Goal: Information Seeking & Learning: Learn about a topic

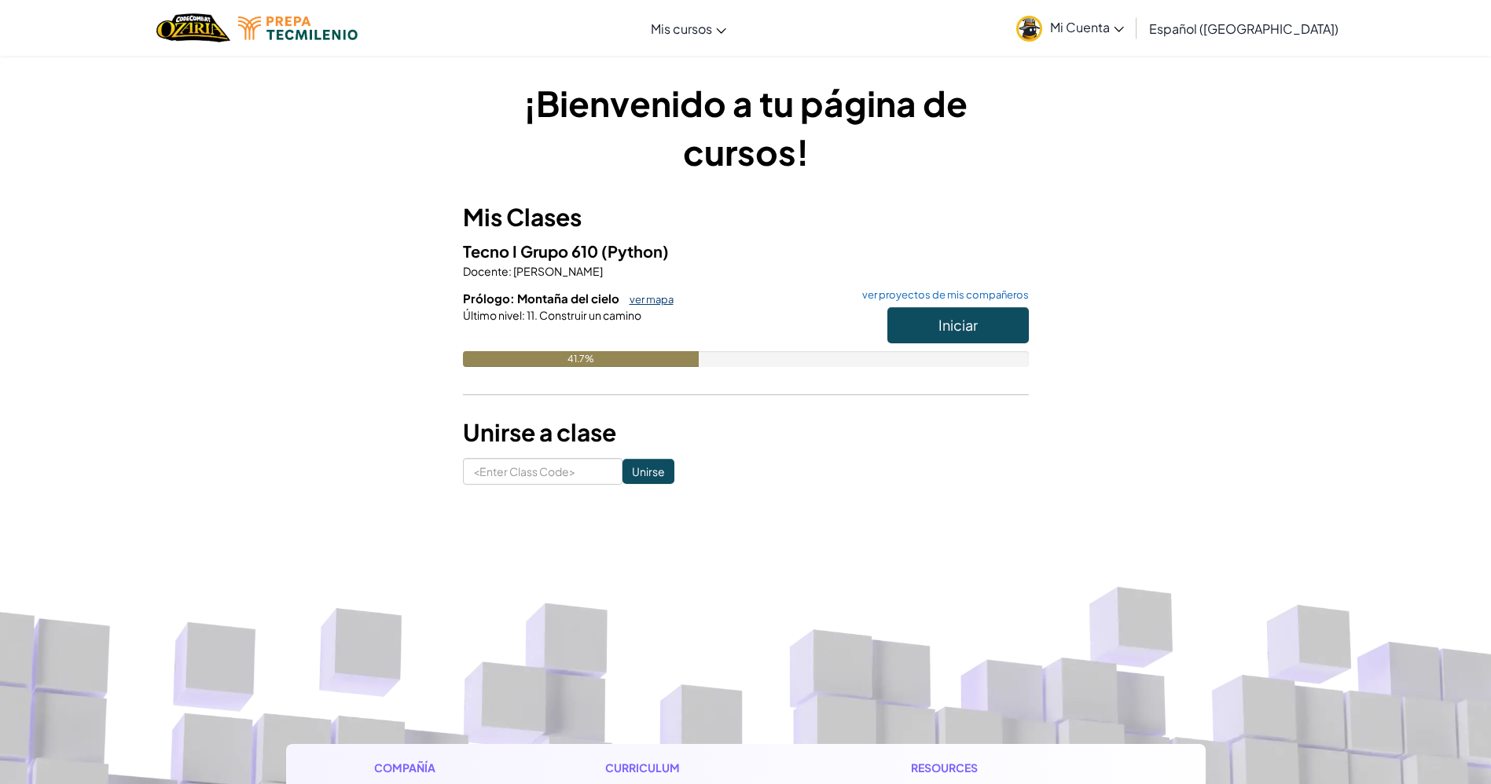
click at [641, 295] on link "ver mapa" at bounding box center [648, 299] width 52 height 13
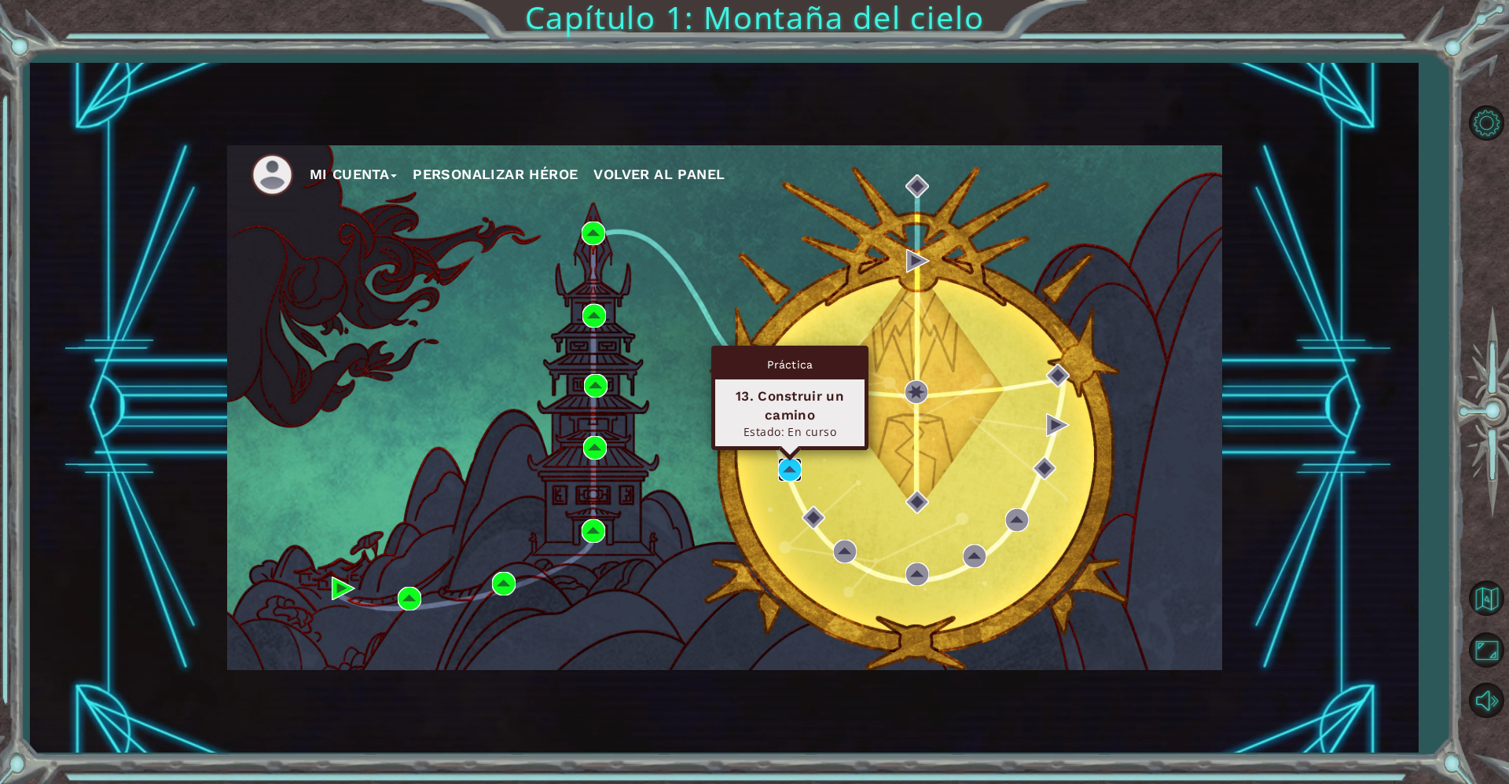
click at [787, 474] on img at bounding box center [790, 470] width 24 height 24
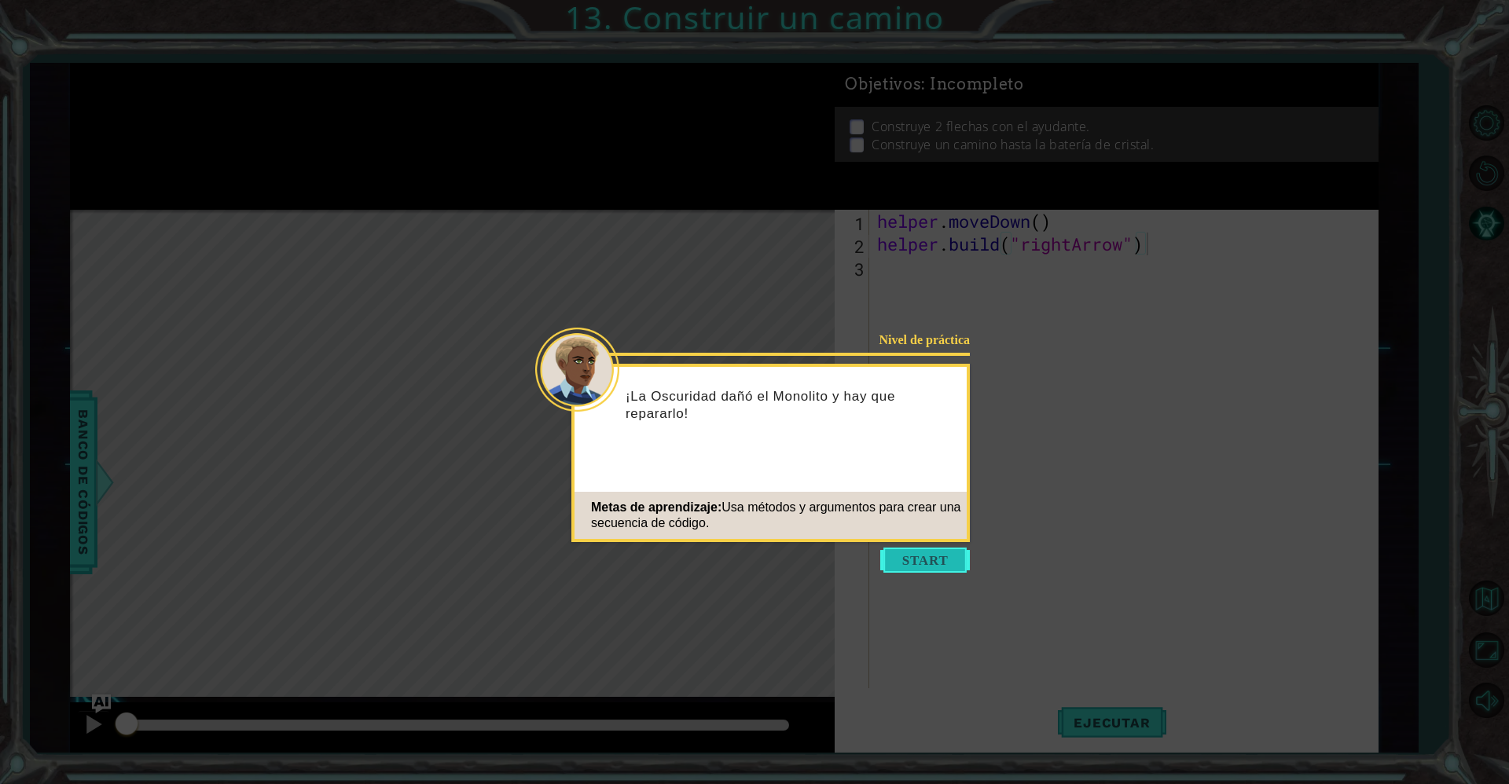
click at [913, 556] on button "Start" at bounding box center [925, 560] width 90 height 25
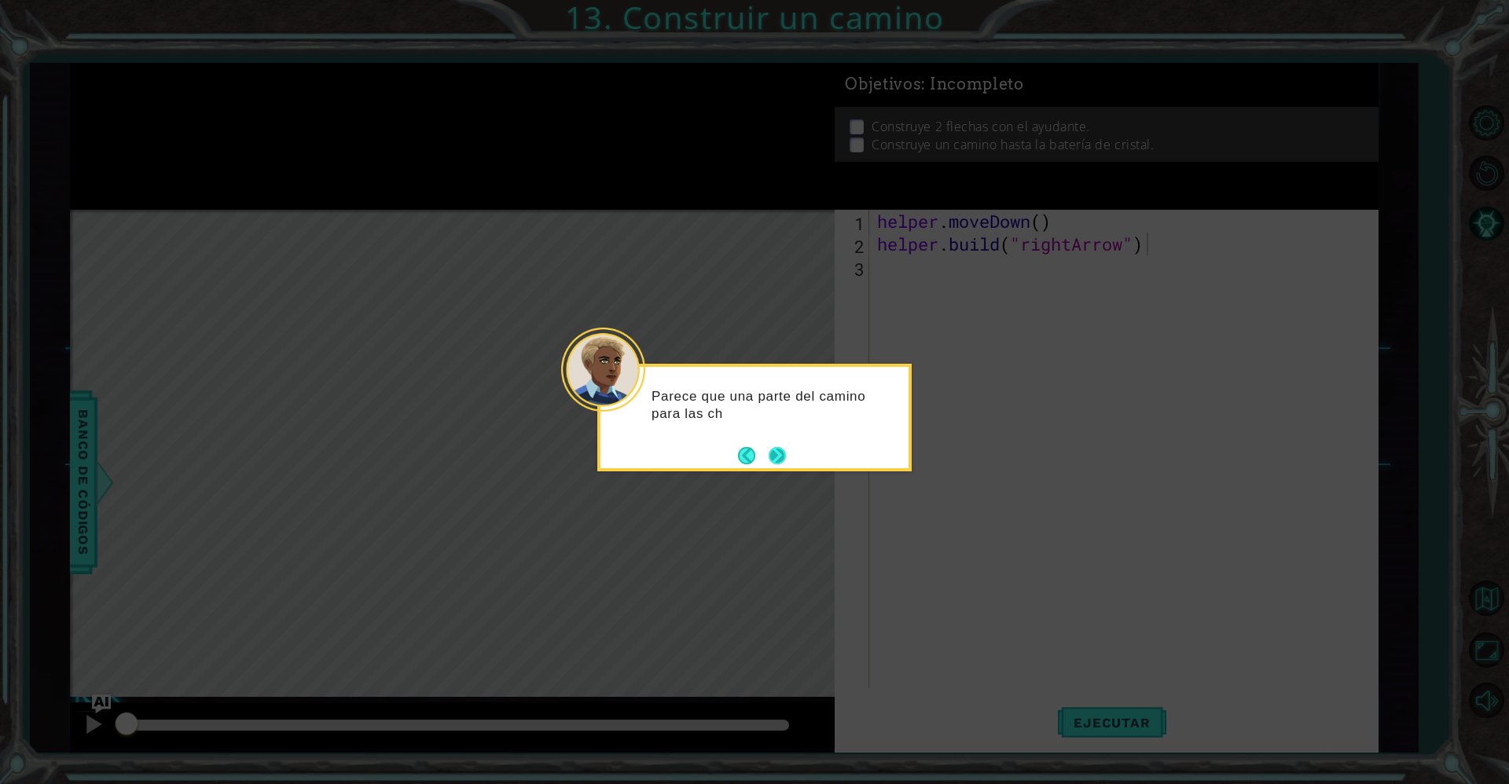
click at [782, 465] on button "Next" at bounding box center [777, 455] width 17 height 17
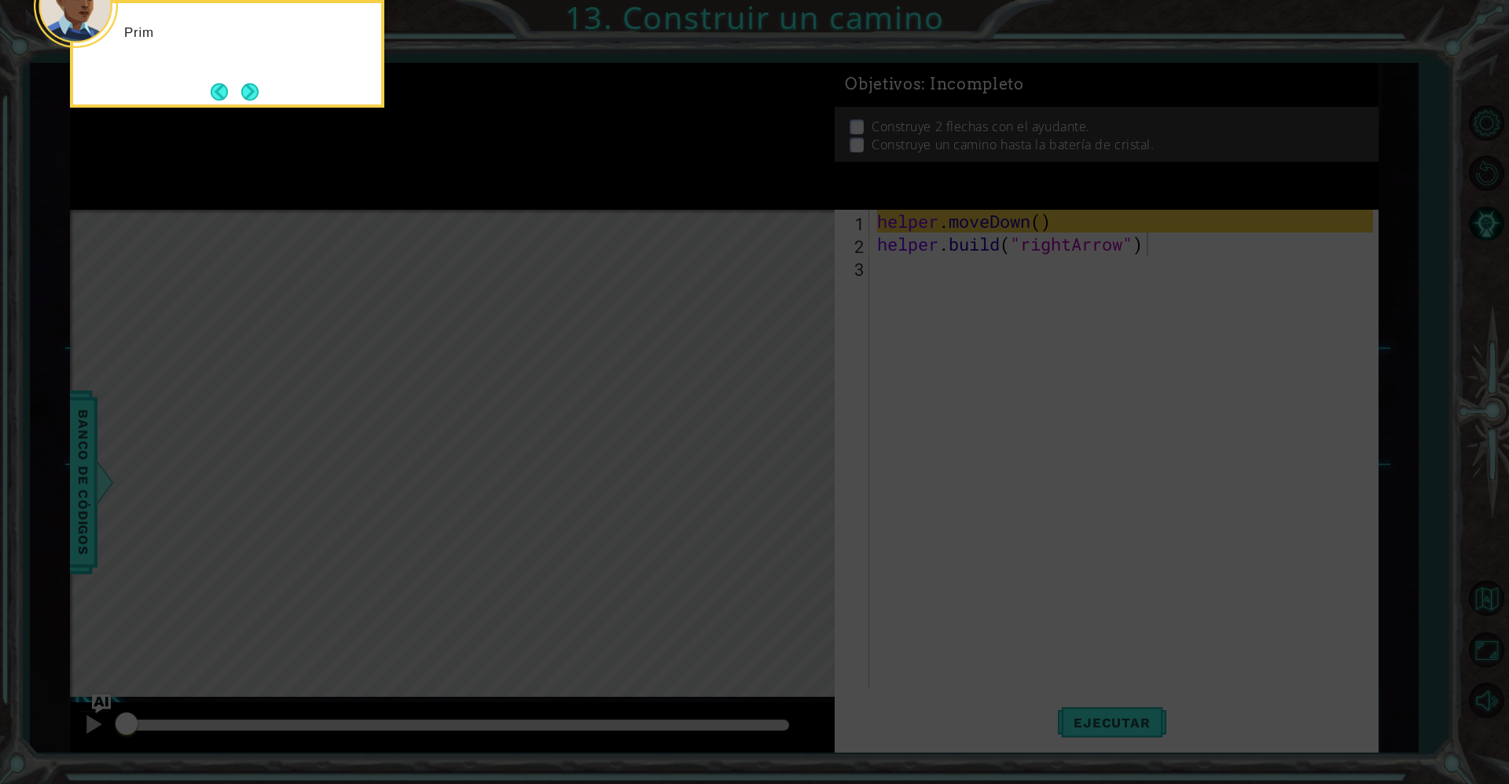
click at [782, 465] on icon at bounding box center [754, 118] width 1509 height 1334
click at [256, 95] on button "Next" at bounding box center [249, 91] width 17 height 17
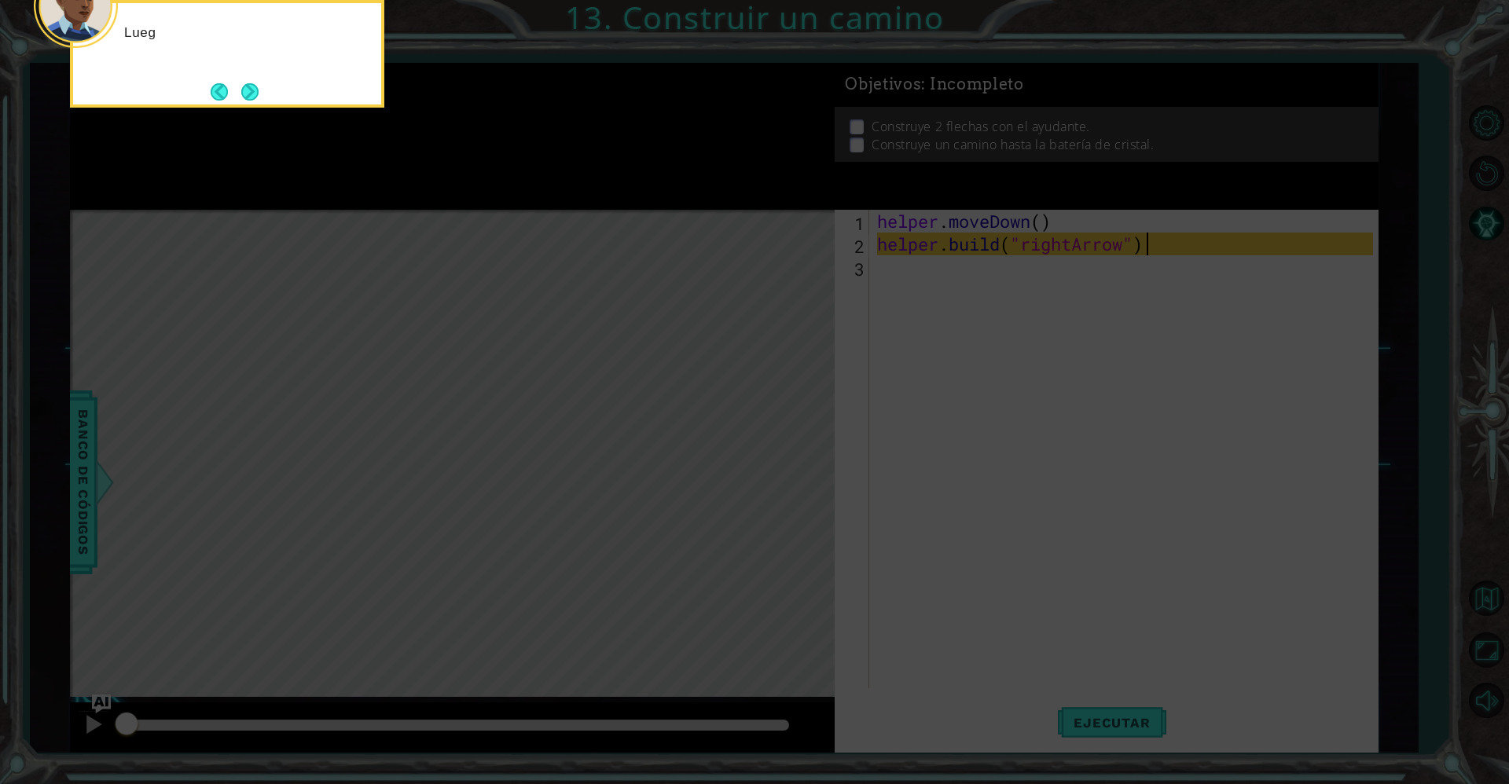
click at [256, 95] on button "Next" at bounding box center [249, 91] width 17 height 17
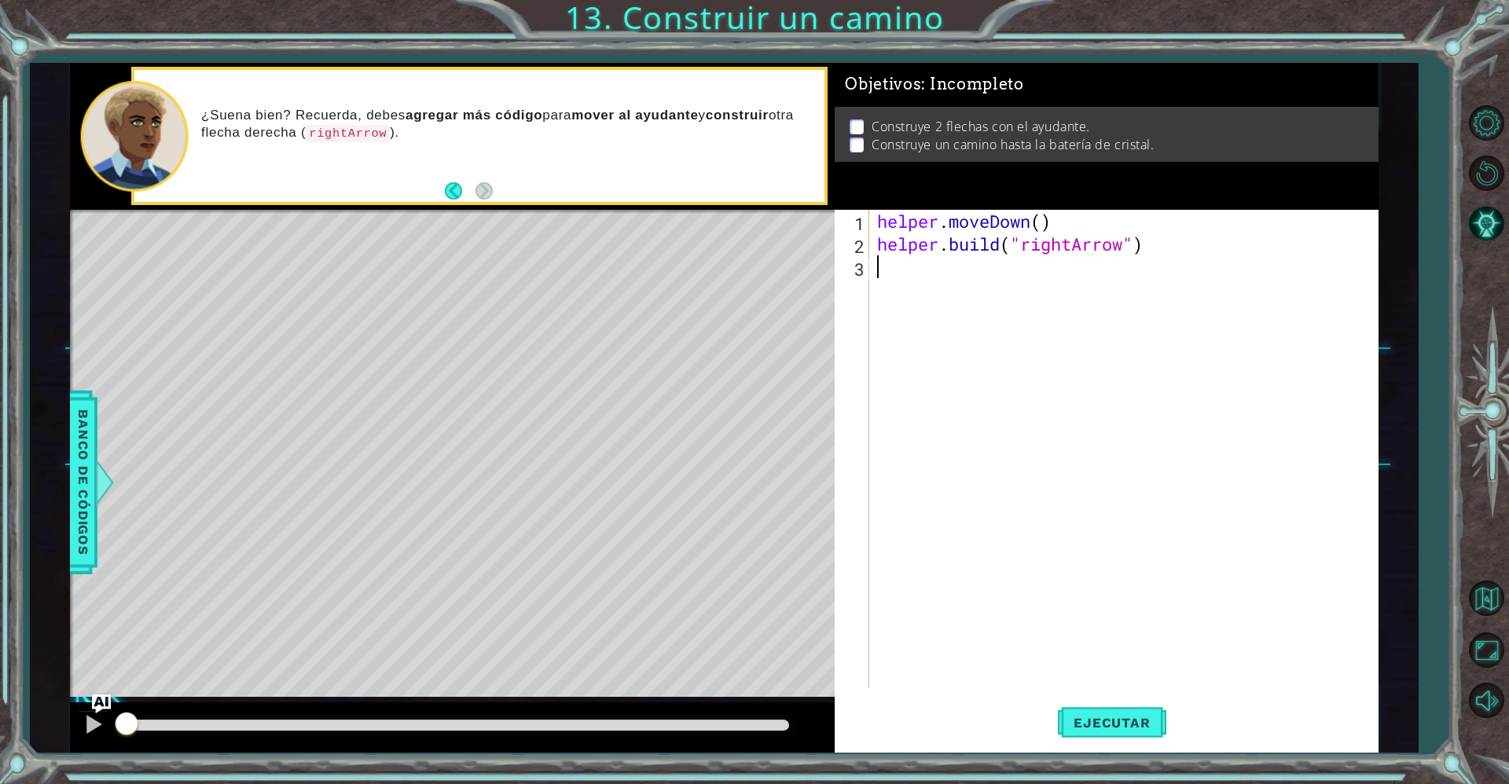
click at [989, 630] on div "helper . moveDown ( ) helper . build ( "rightArrow" )" at bounding box center [1127, 472] width 507 height 524
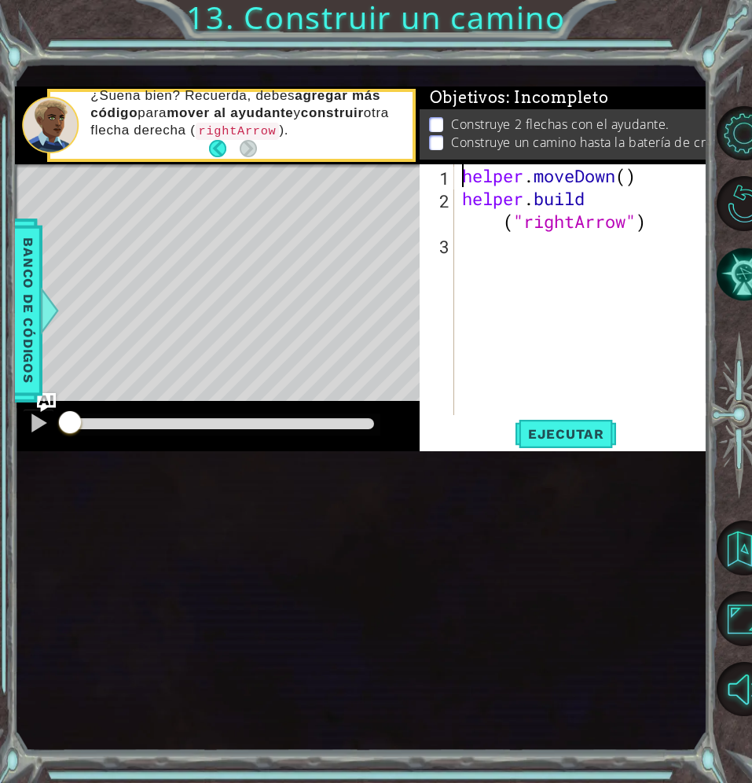
click at [461, 313] on div "helper . moveDown ( ) helper . build ( "rightArrow" )" at bounding box center [585, 312] width 253 height 296
type textarea "helper.moveDown()"
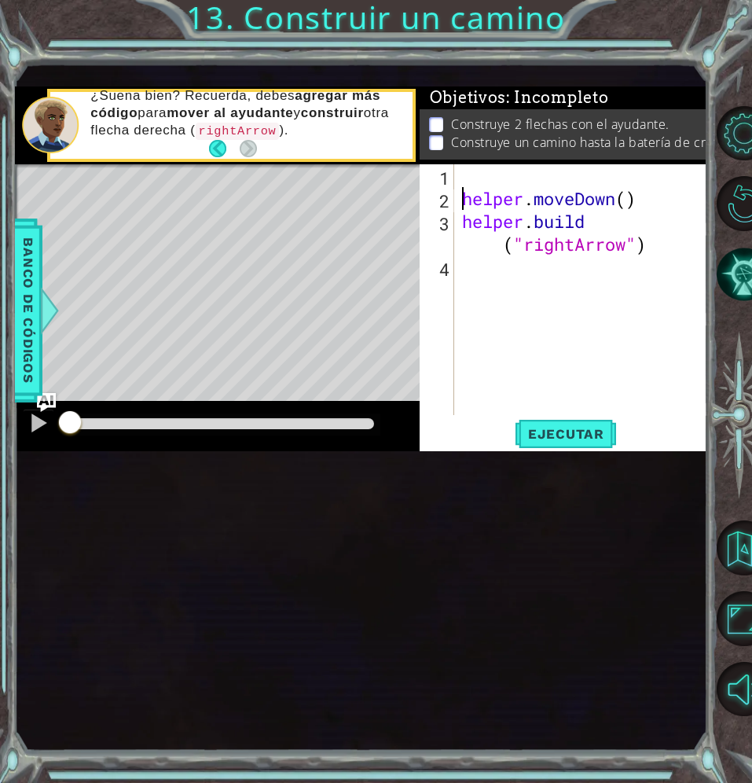
click at [461, 313] on div "helper . moveDown ( ) helper . build ( "rightArrow" )" at bounding box center [585, 312] width 253 height 296
type textarea "A"
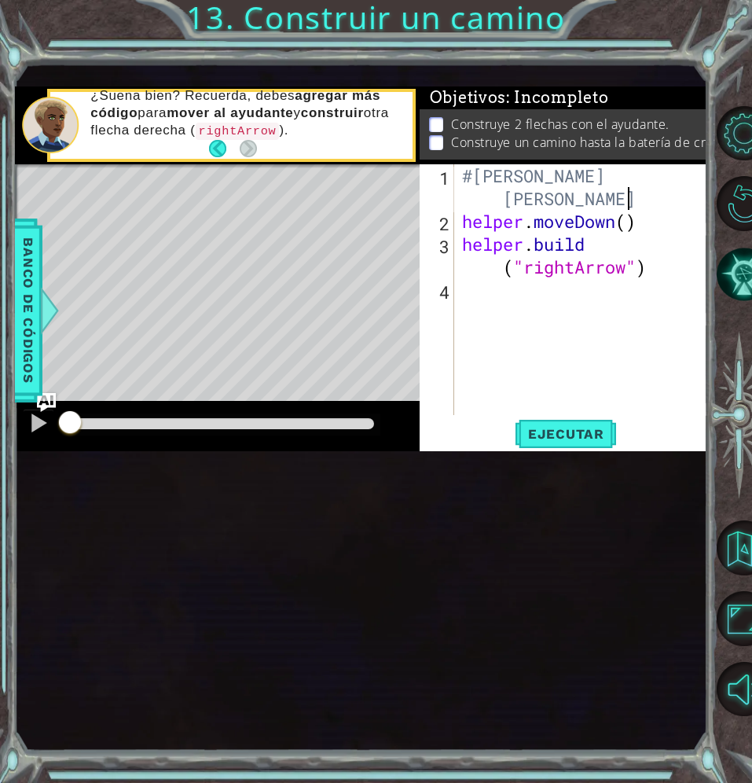
scroll to position [0, 13]
type textarea "#Aislyn [PERSON_NAME] [PERSON_NAME]"
click at [478, 440] on div "#Aislyn [PERSON_NAME] [PERSON_NAME] helper . moveDown ( ) helper . build ( "rig…" at bounding box center [585, 323] width 253 height 319
type textarea "# end of sample code"
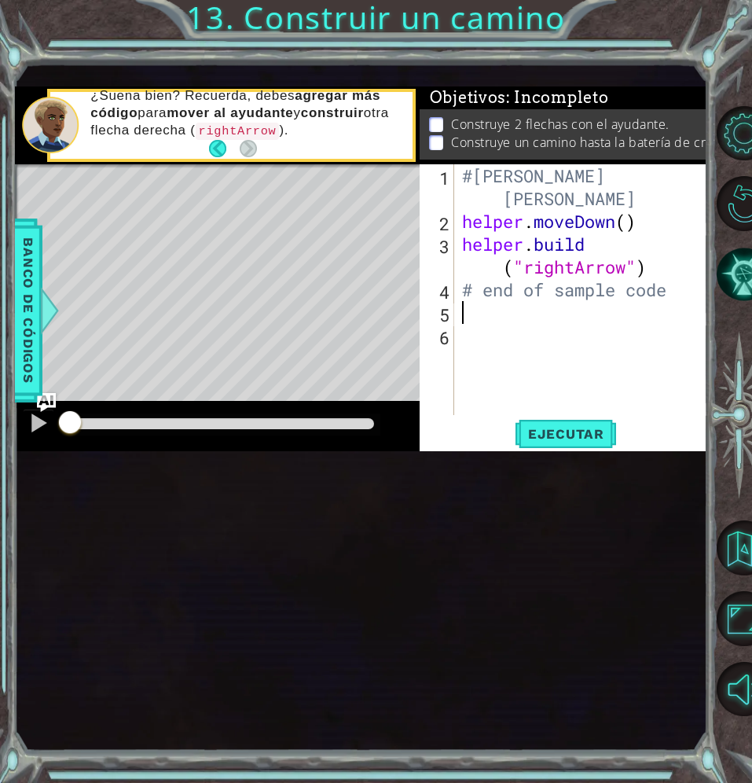
scroll to position [0, 0]
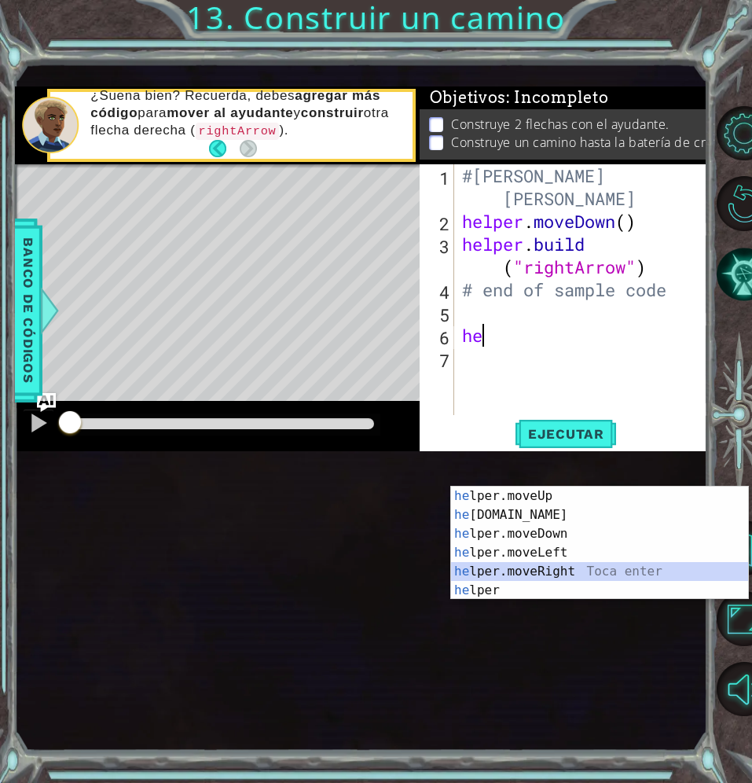
click at [513, 575] on div "he lper.moveUp Toca enter he [DOMAIN_NAME] Toca enter he lper.moveDown Toca ent…" at bounding box center [599, 562] width 297 height 151
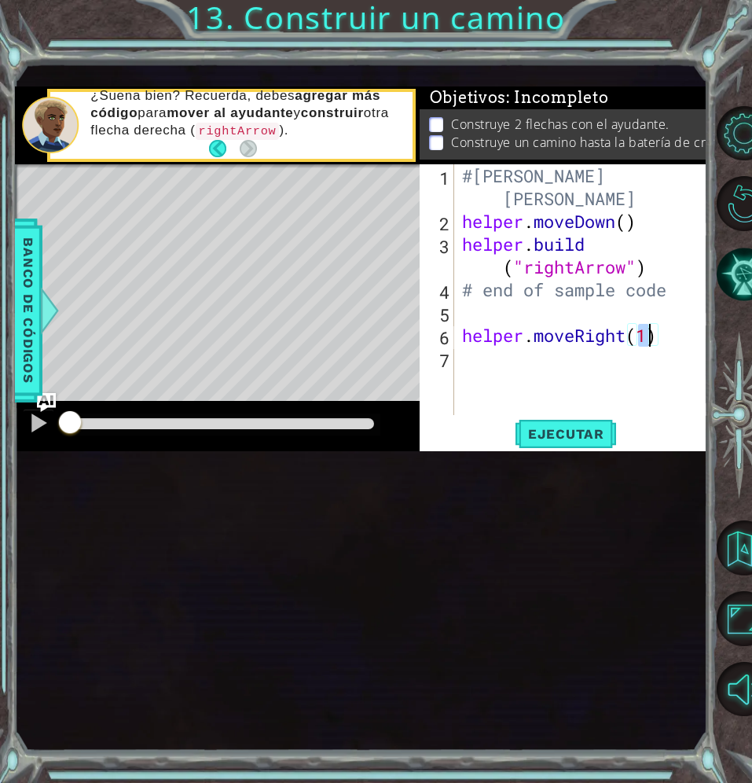
type textarea "helper.moveRight(3)"
click at [589, 483] on div "#Aislyn [PERSON_NAME] [PERSON_NAME] helper . moveDown ( ) helper . build ( "rig…" at bounding box center [585, 323] width 253 height 319
drag, startPoint x: 589, startPoint y: 494, endPoint x: 564, endPoint y: 457, distance: 44.3
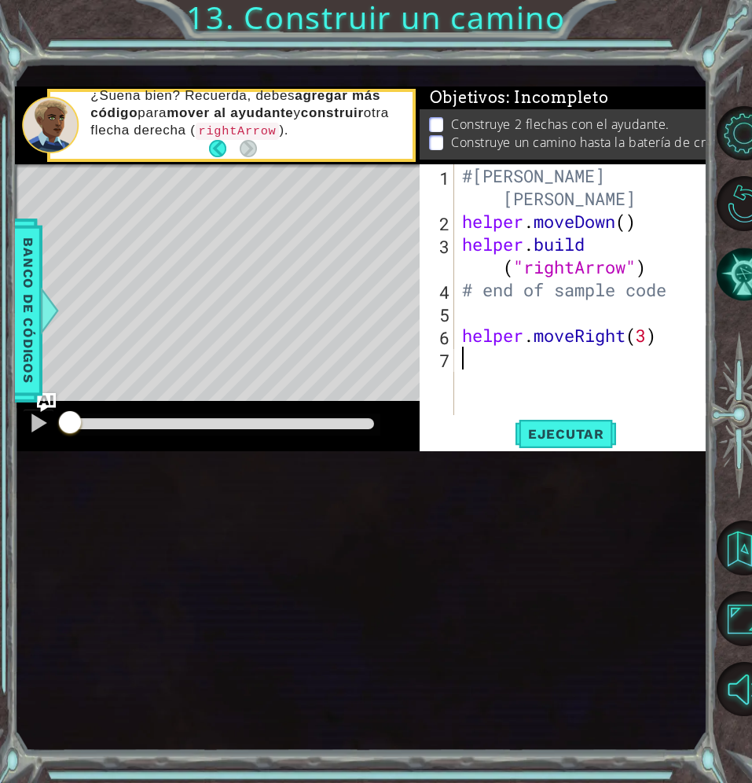
click at [564, 457] on div "#Aislyn [PERSON_NAME] [PERSON_NAME] helper . moveDown ( ) helper . build ( "rig…" at bounding box center [585, 323] width 253 height 319
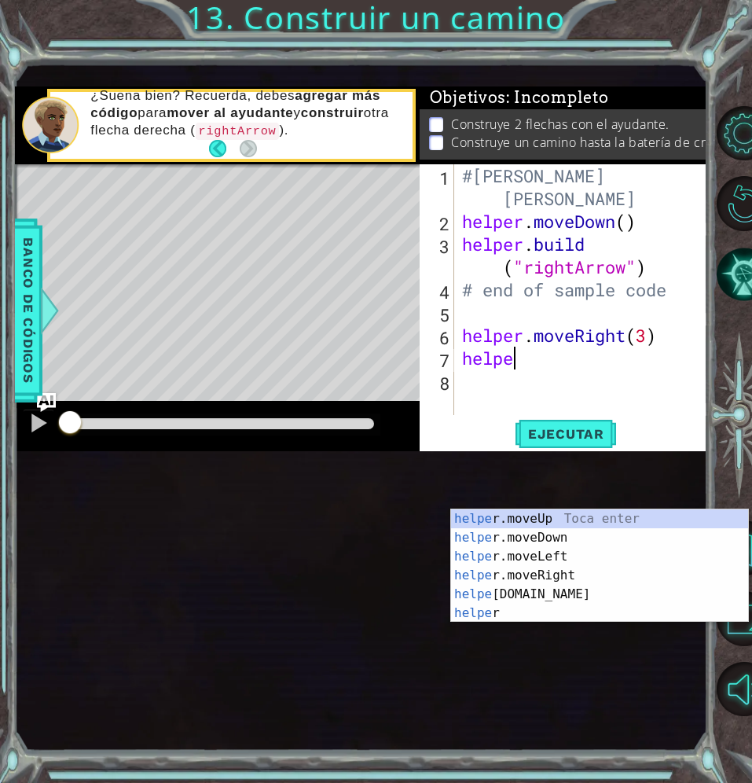
scroll to position [0, 2]
click at [523, 610] on div "helper Toca enter helper .moveUp Toca enter helper .moveDown Toca enter helper …" at bounding box center [599, 584] width 297 height 151
type textarea "[DOMAIN_NAME]("rightArrow")"
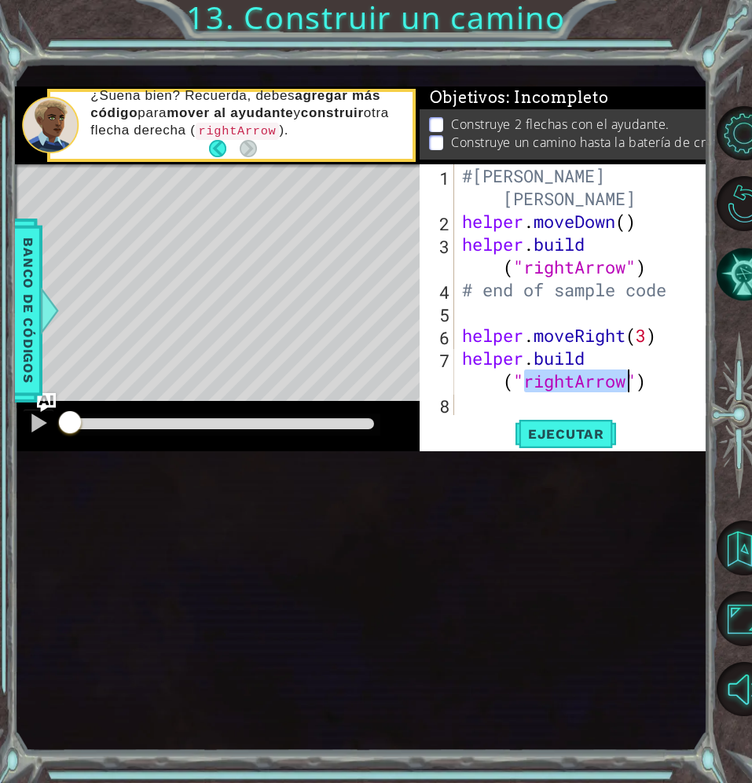
click at [481, 483] on div "#Aislyn [PERSON_NAME] [PERSON_NAME] helper . moveDown ( ) helper . build ( "rig…" at bounding box center [585, 323] width 253 height 319
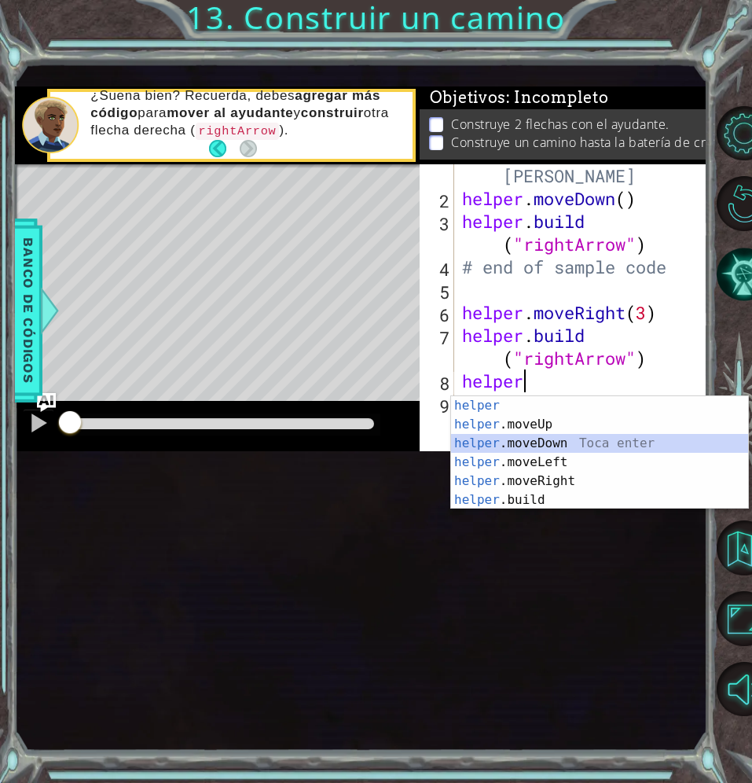
click at [522, 448] on div "helper Toca enter helper .moveUp Toca enter helper .moveDown Toca enter helper …" at bounding box center [599, 471] width 297 height 151
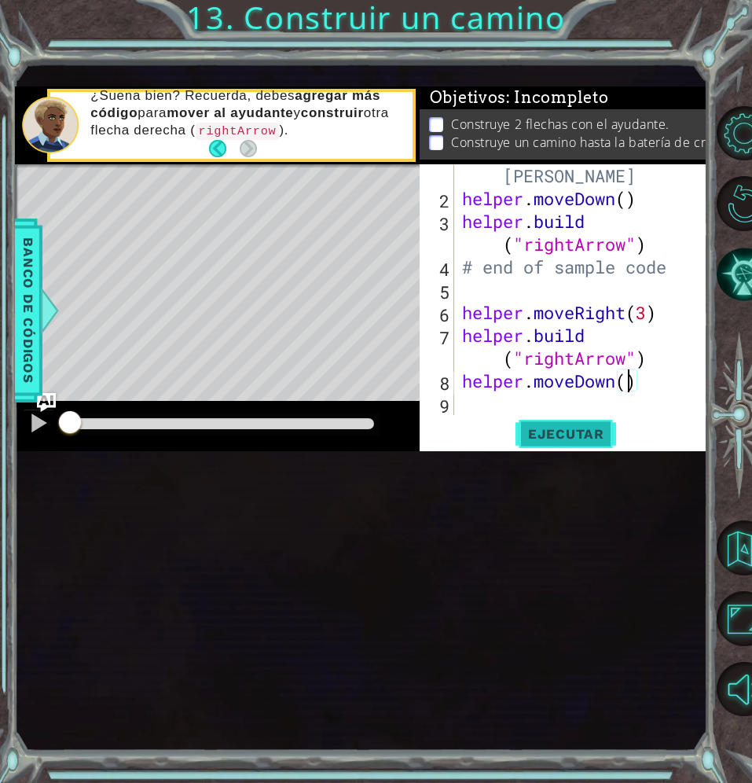
type textarea "helper.moveDown()"
click at [538, 449] on button "Ejecutar" at bounding box center [566, 434] width 108 height 29
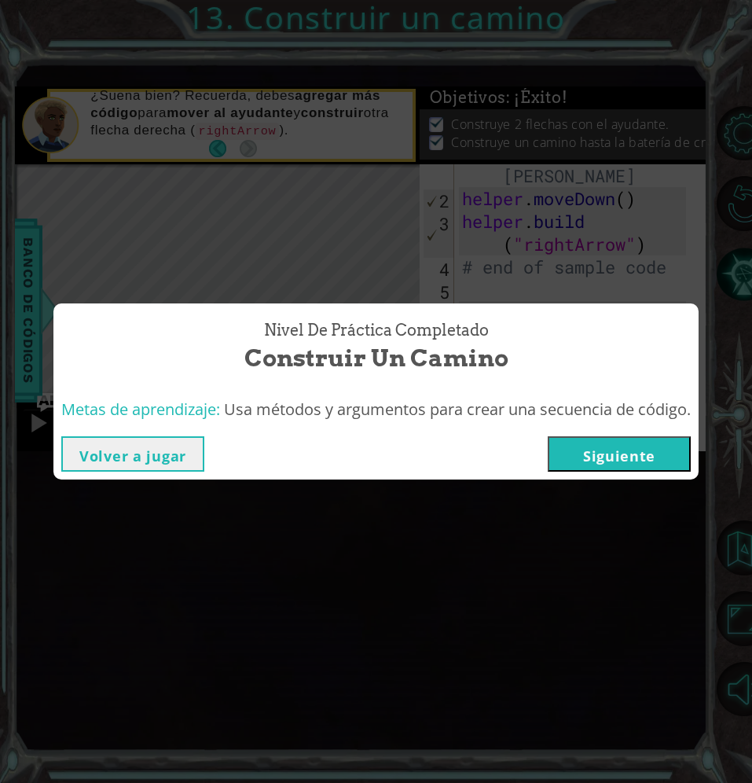
click at [591, 453] on button "Siguiente" at bounding box center [619, 453] width 143 height 35
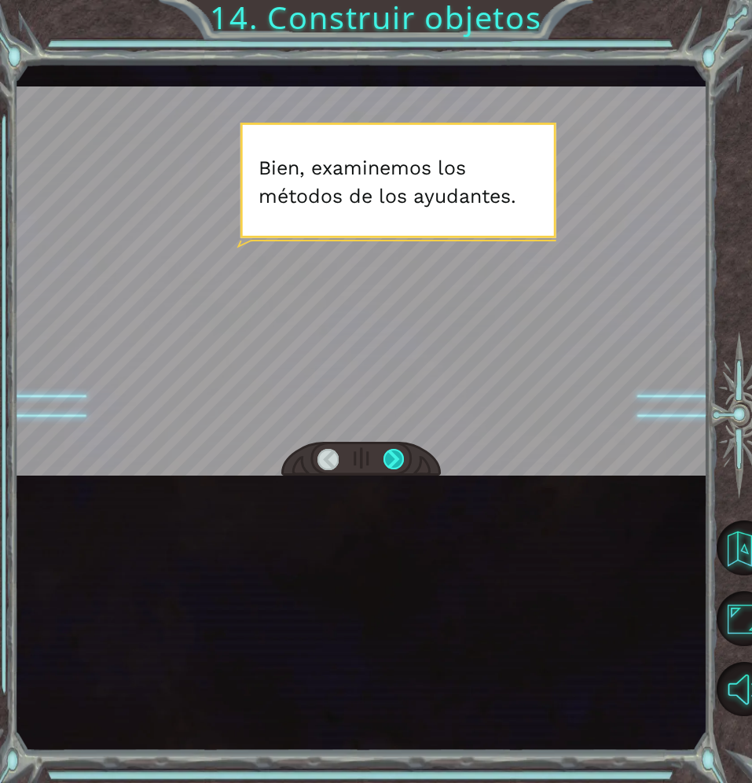
click at [393, 470] on div at bounding box center [394, 459] width 21 height 21
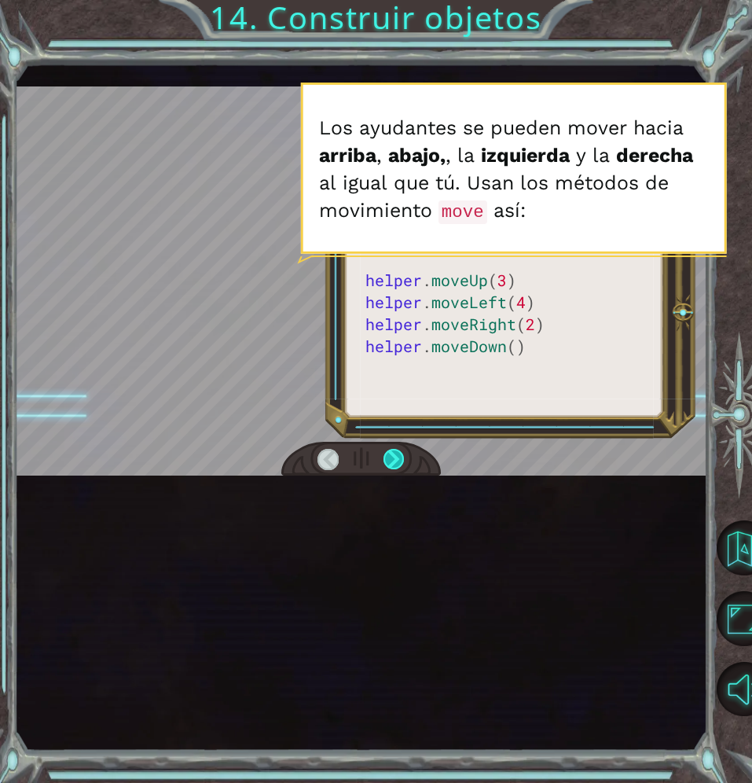
click at [393, 470] on div at bounding box center [394, 459] width 21 height 21
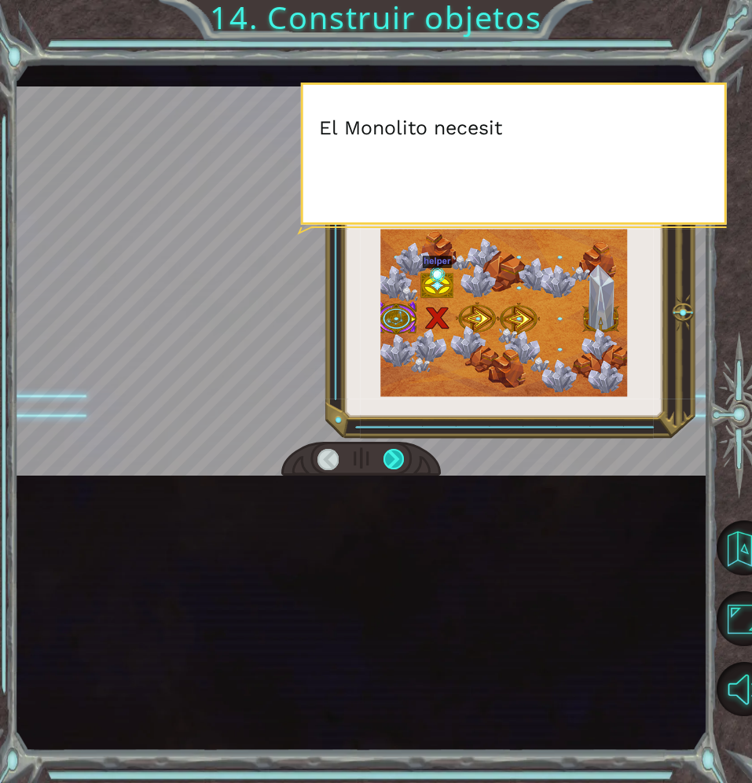
click at [393, 470] on div at bounding box center [394, 459] width 21 height 21
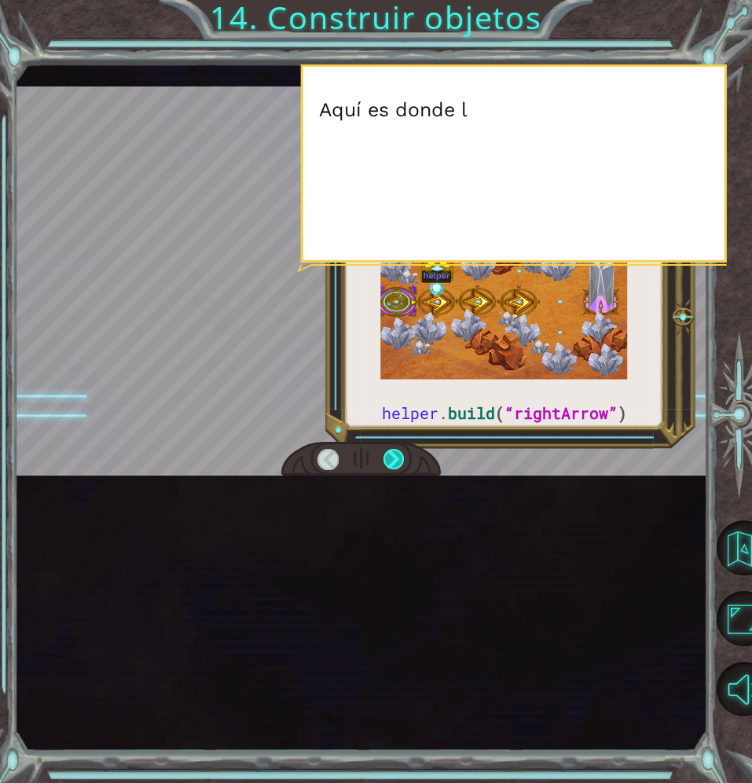
click at [393, 470] on div at bounding box center [394, 459] width 21 height 21
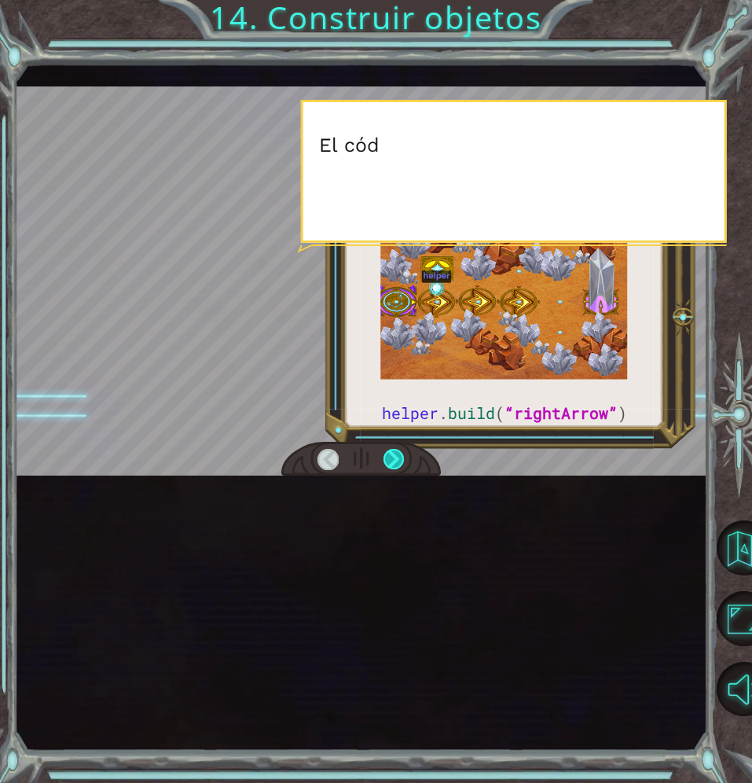
click at [393, 470] on div at bounding box center [394, 459] width 21 height 21
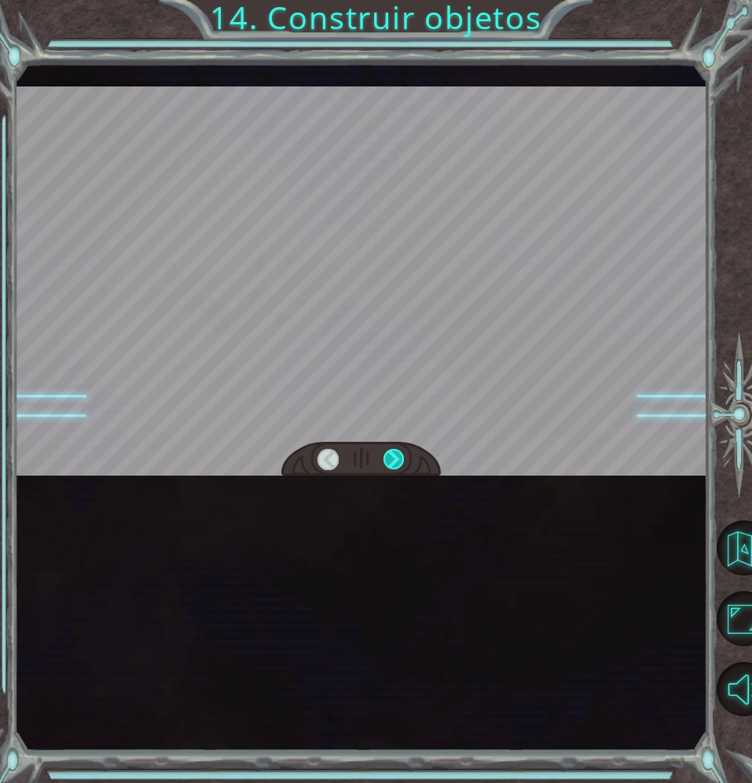
click at [393, 470] on div at bounding box center [394, 459] width 21 height 21
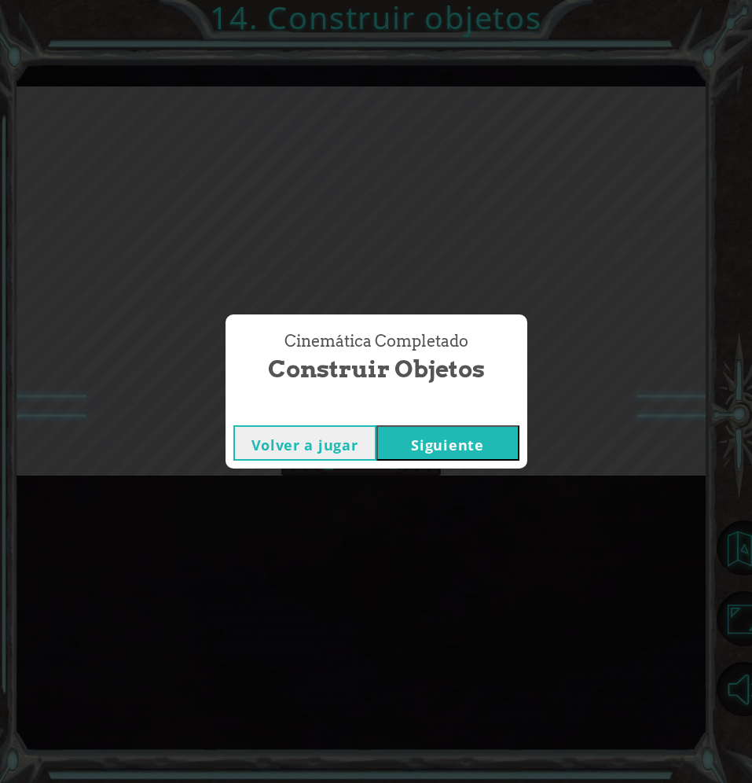
click at [466, 450] on button "Siguiente" at bounding box center [447, 442] width 143 height 35
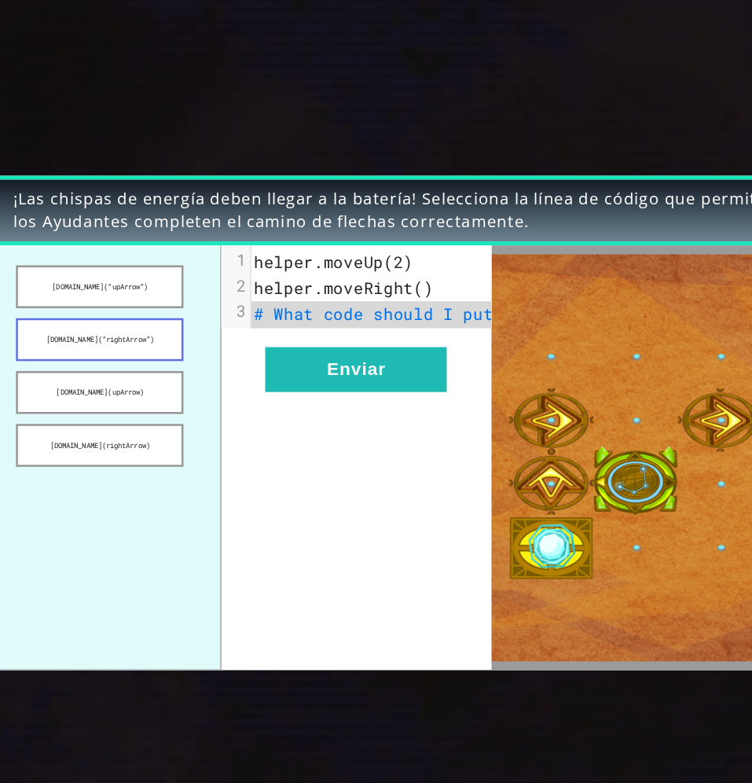
click at [138, 346] on button "[DOMAIN_NAME](“rightArrow”)" at bounding box center [110, 342] width 132 height 34
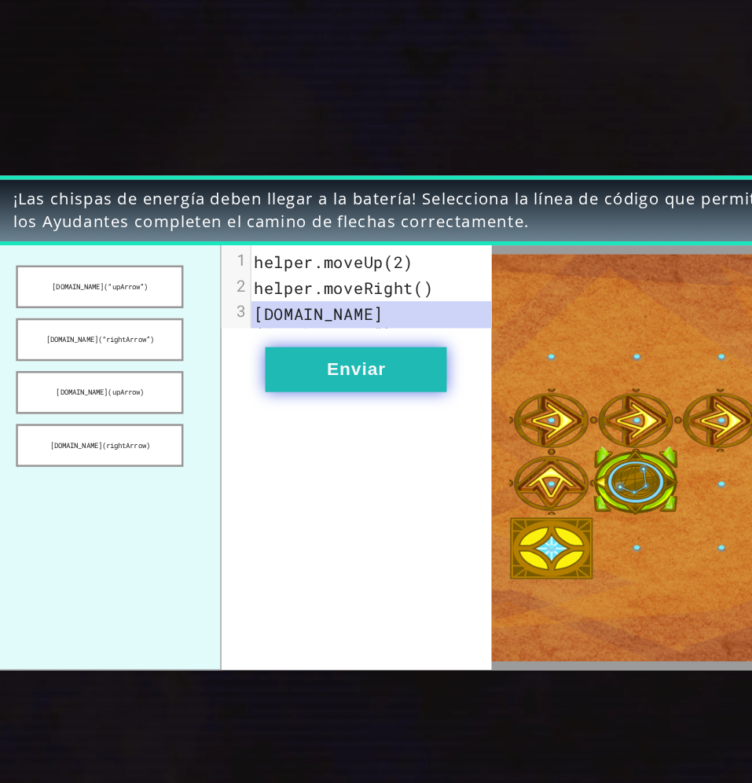
click at [269, 383] on button "Enviar" at bounding box center [312, 364] width 143 height 35
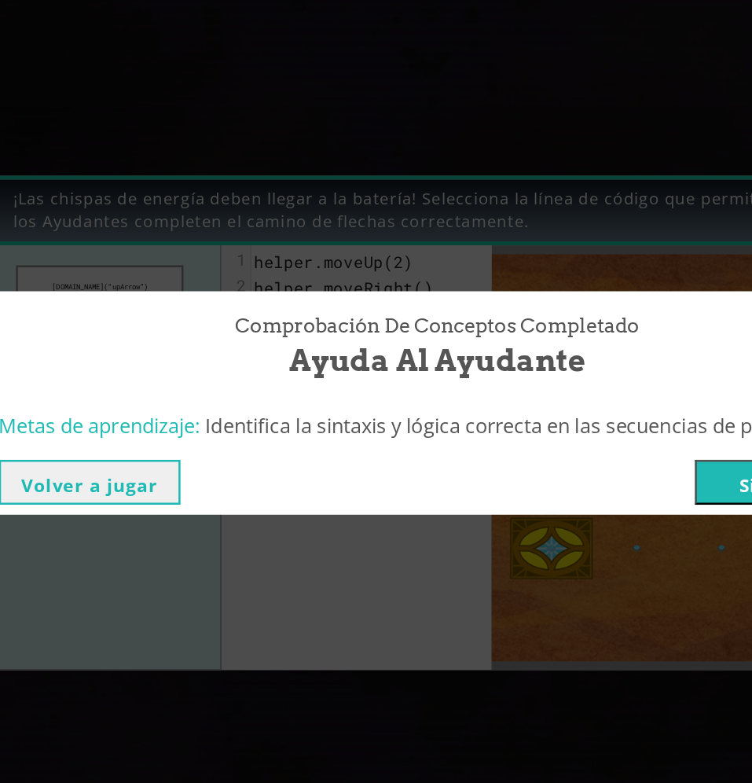
click at [603, 456] on button "Siguiente" at bounding box center [650, 453] width 143 height 35
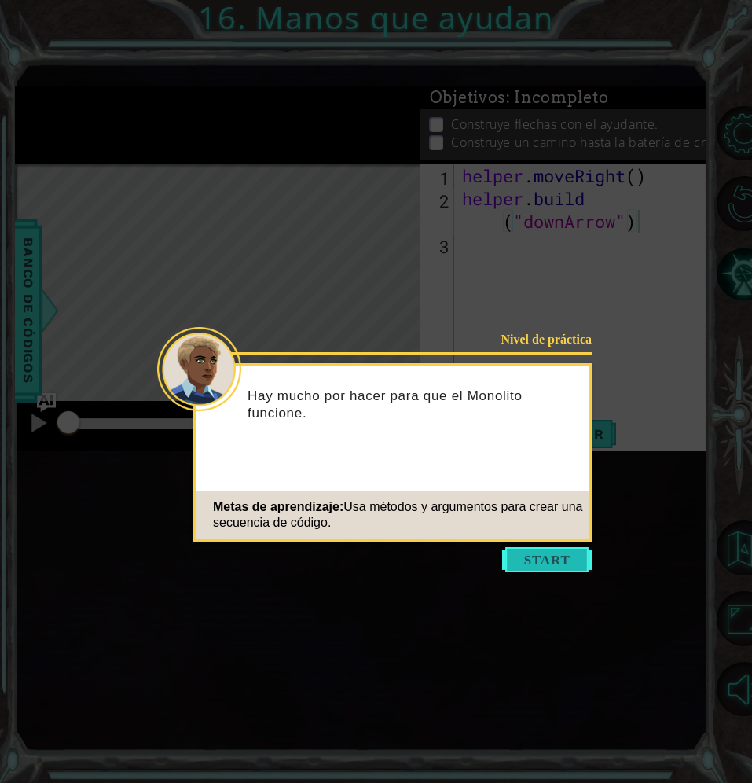
click at [560, 564] on button "Start" at bounding box center [547, 559] width 90 height 25
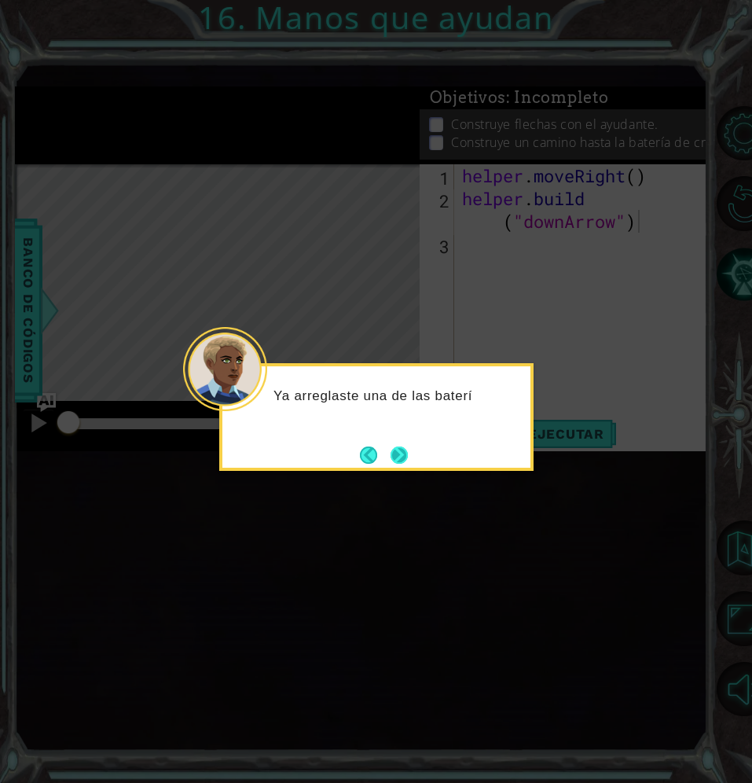
click at [406, 462] on button "Next" at bounding box center [399, 454] width 17 height 17
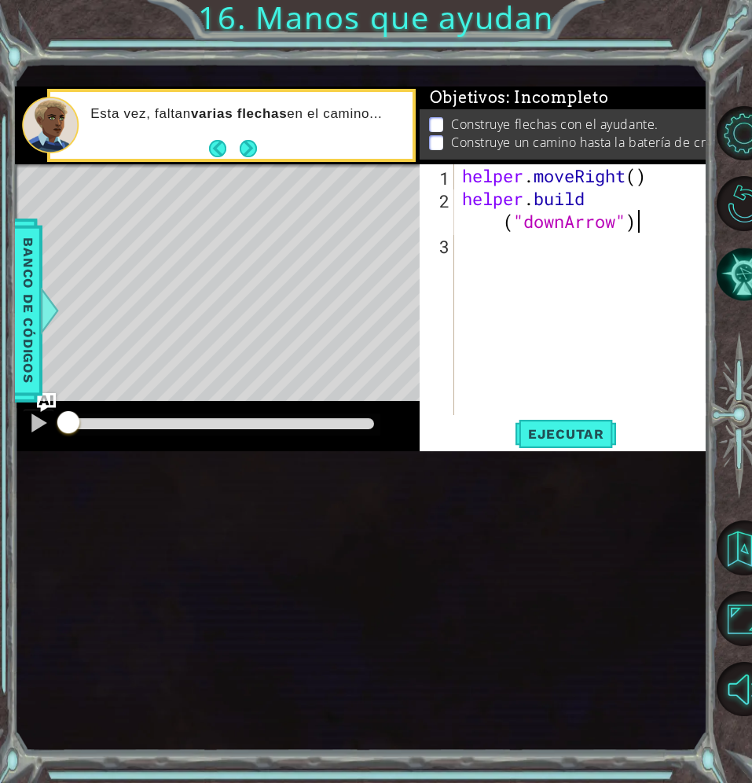
click at [455, 315] on div "[DOMAIN_NAME]("downArrow") 1 2 3 helper . moveRight ( ) helper . build ( "downA…" at bounding box center [562, 289] width 285 height 251
click at [460, 314] on div "helper . moveRight ( ) helper . build ( "downArrow" )" at bounding box center [585, 312] width 253 height 296
type textarea "helper.moveRight()"
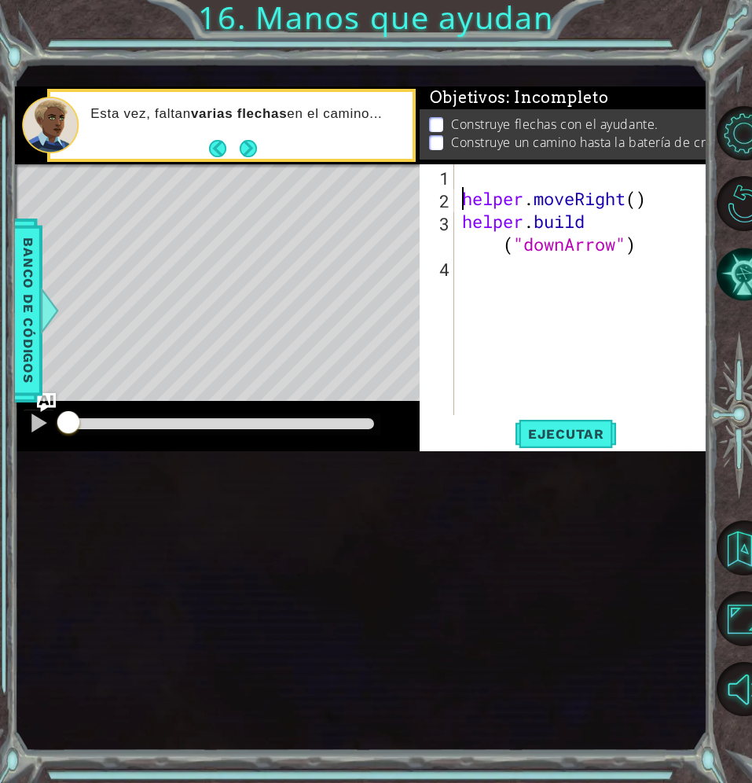
click at [460, 314] on div "helper . moveRight ( ) helper . build ( "downArrow" )" at bounding box center [585, 312] width 253 height 296
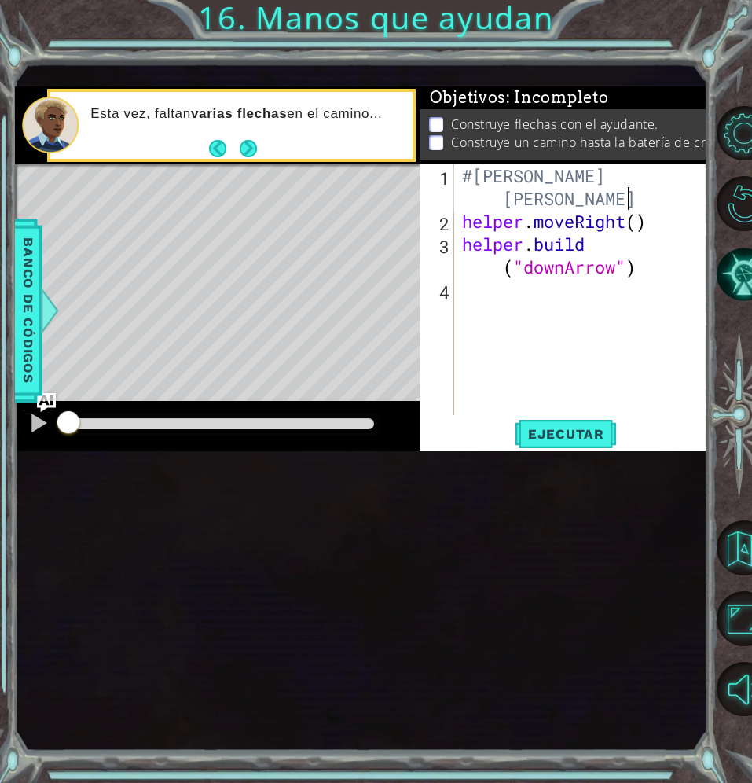
scroll to position [0, 13]
type textarea "#Aislyn [PERSON_NAME] [PERSON_NAME]"
click at [473, 433] on div "#Aislyn [PERSON_NAME] [PERSON_NAME] helper . moveRight ( ) helper . build ( "do…" at bounding box center [585, 323] width 253 height 319
type textarea "# end sample code"
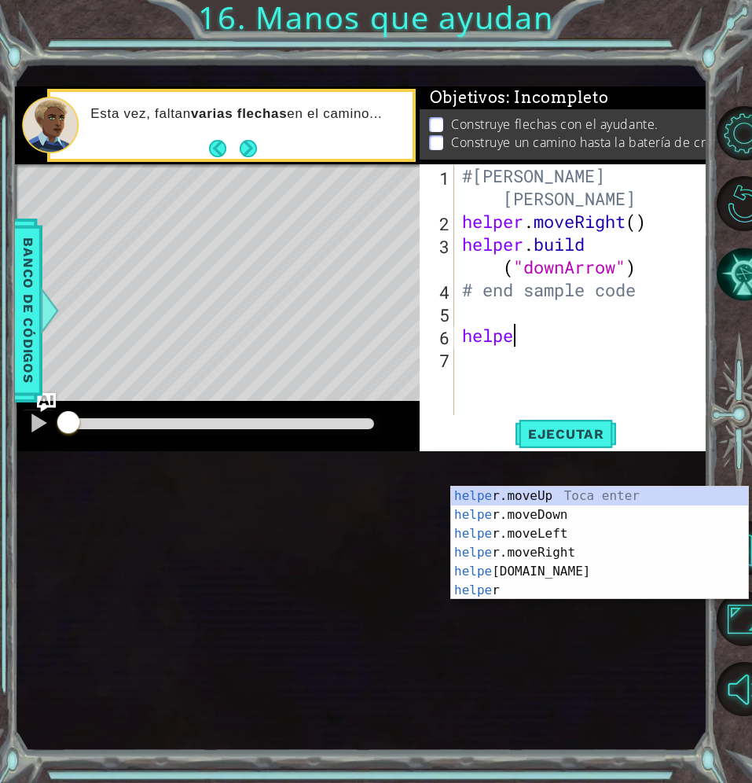
scroll to position [0, 2]
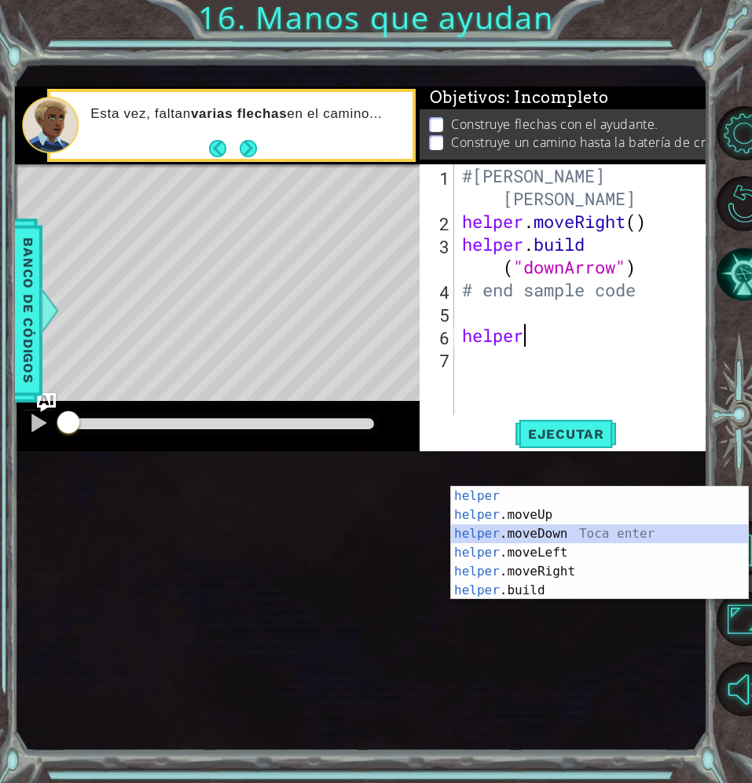
click at [538, 527] on div "helper Toca enter helper .moveUp Toca enter helper .moveDown Toca enter helper …" at bounding box center [599, 562] width 297 height 151
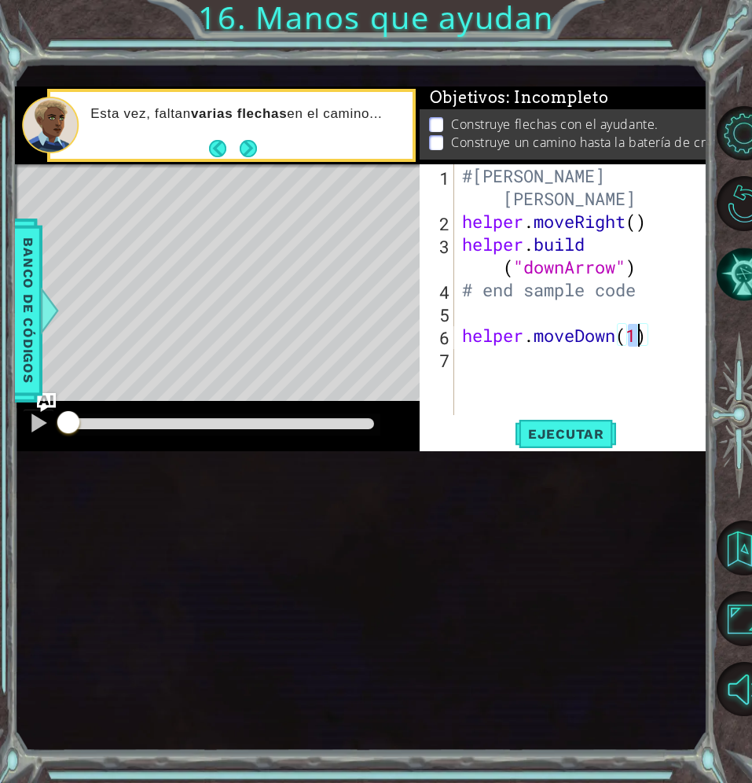
type textarea "helper.moveDown()"
click at [589, 483] on div "#Aislyn [PERSON_NAME] [PERSON_NAME] helper . moveRight ( ) helper . build ( "do…" at bounding box center [585, 323] width 253 height 319
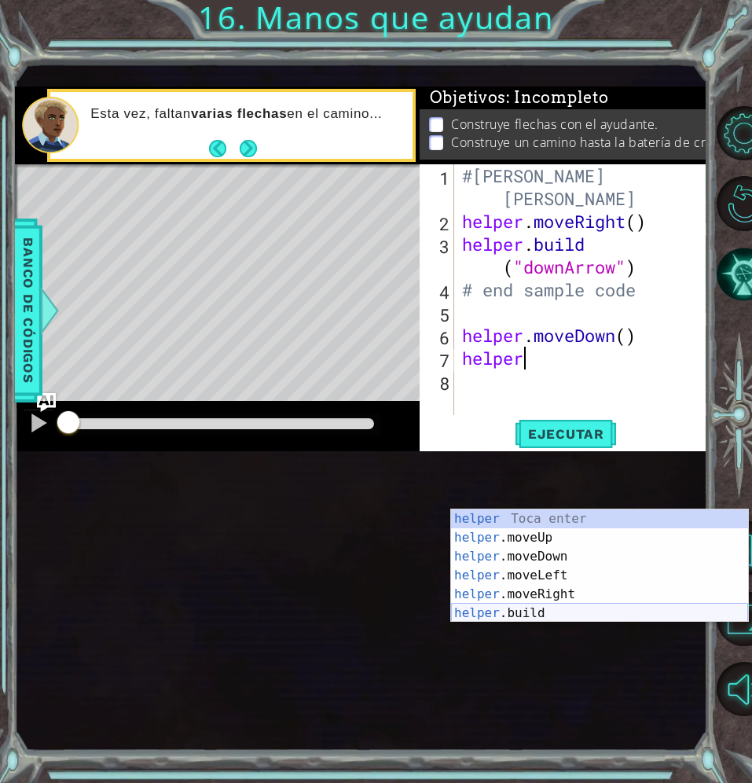
click at [564, 606] on div "helper Toca enter helper .moveUp Toca enter helper .moveDown Toca enter helper …" at bounding box center [599, 584] width 297 height 151
type textarea "[DOMAIN_NAME]("rightArrow")"
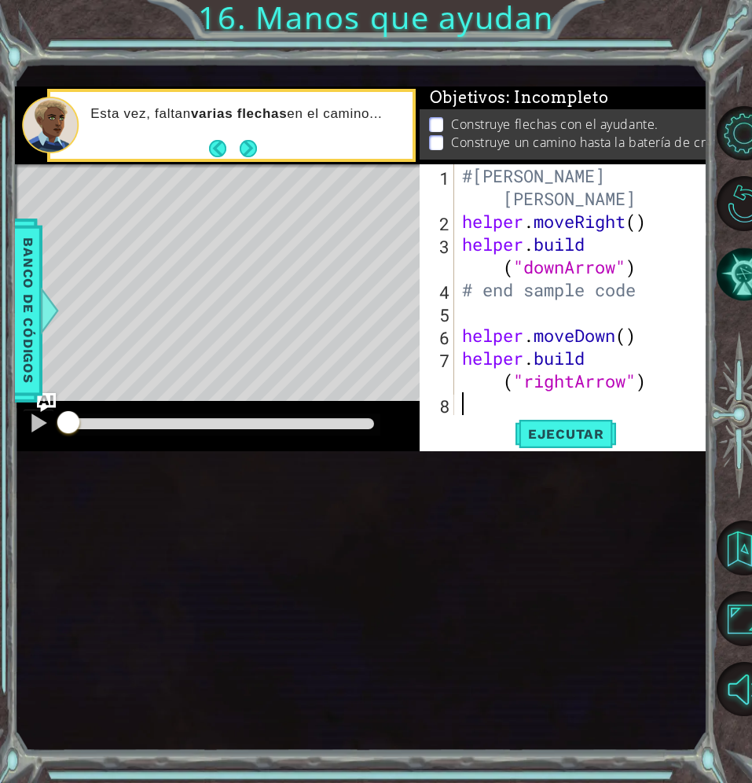
click at [480, 483] on div "#Aislyn [PERSON_NAME] [PERSON_NAME] helper . moveRight ( ) helper . build ( "do…" at bounding box center [585, 323] width 253 height 319
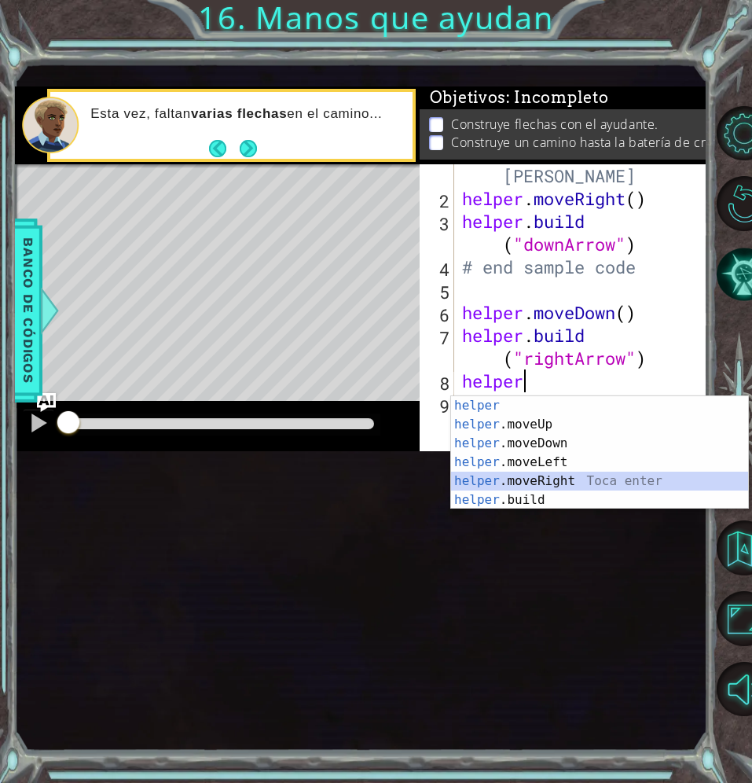
click at [513, 477] on div "helper Toca enter helper .moveUp Toca enter helper .moveDown Toca enter helper …" at bounding box center [599, 471] width 297 height 151
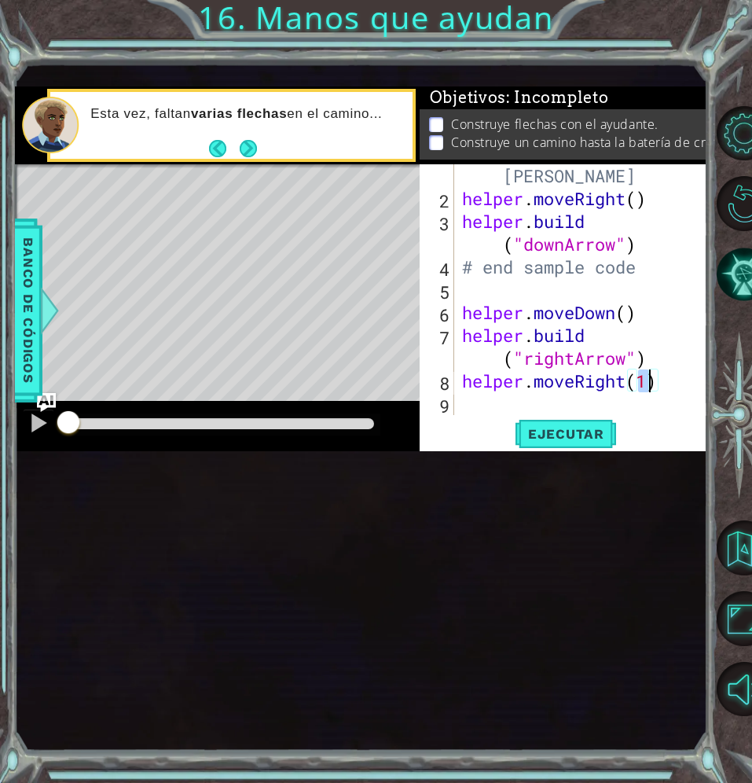
type textarea "helper.moveRight()"
click at [512, 461] on div "#Aislyn [PERSON_NAME] [PERSON_NAME] helper . moveRight ( ) helper . build ( "do…" at bounding box center [576, 300] width 235 height 319
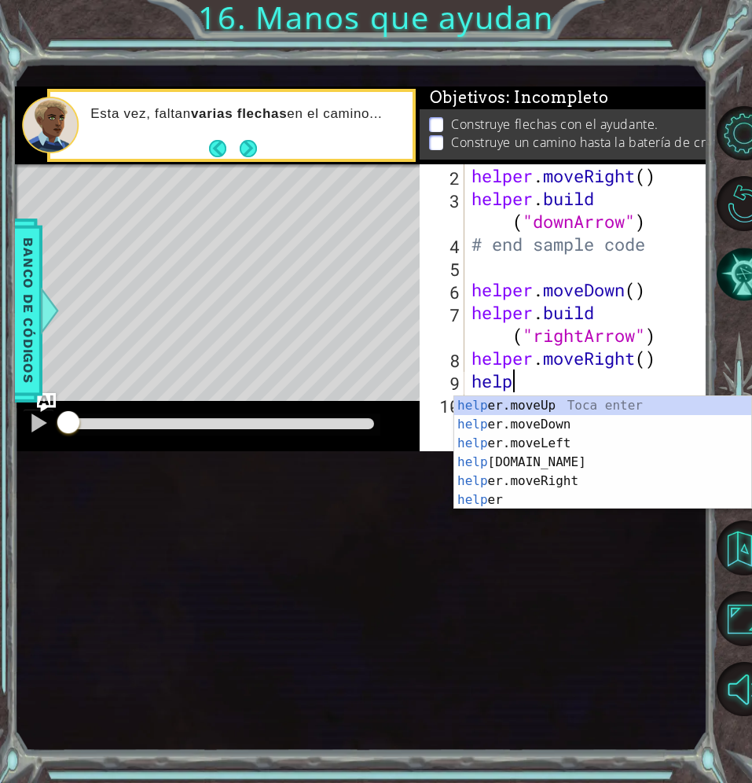
scroll to position [0, 1]
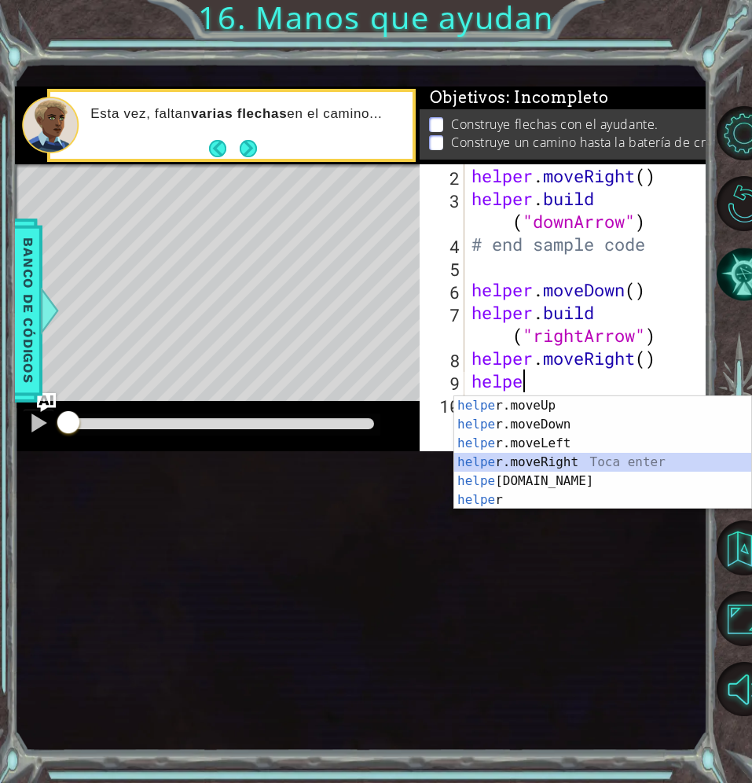
click at [523, 468] on div "helpe [PERSON_NAME]moveUp Toca enter helpe r.moveDown Toca enter helpe r.moveLe…" at bounding box center [602, 471] width 297 height 151
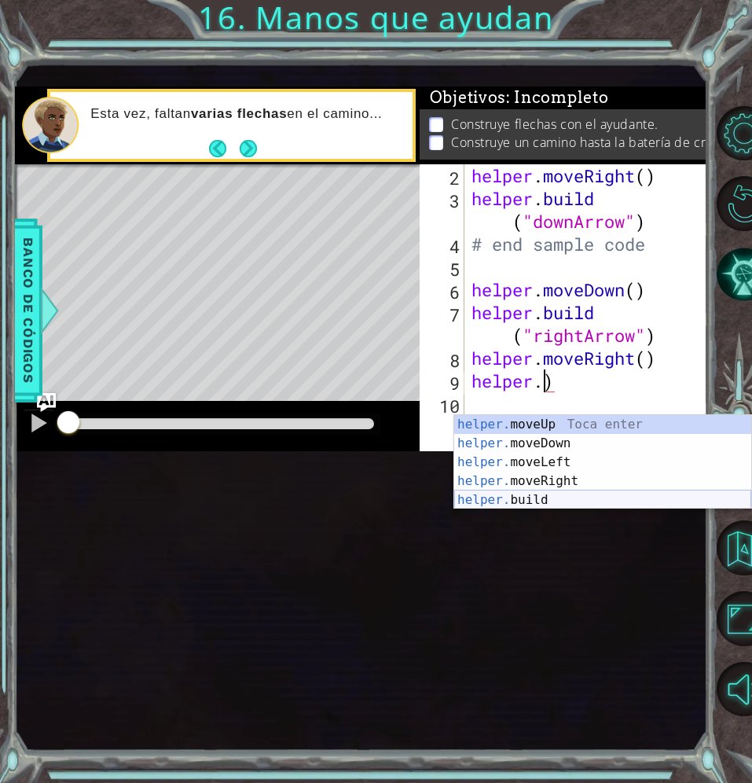
click at [626, 498] on div "helper. moveUp Toca enter helper. moveDown Toca enter helper. moveLeft Toca ent…" at bounding box center [602, 481] width 297 height 132
type textarea "[DOMAIN_NAME]("rightArrow")"
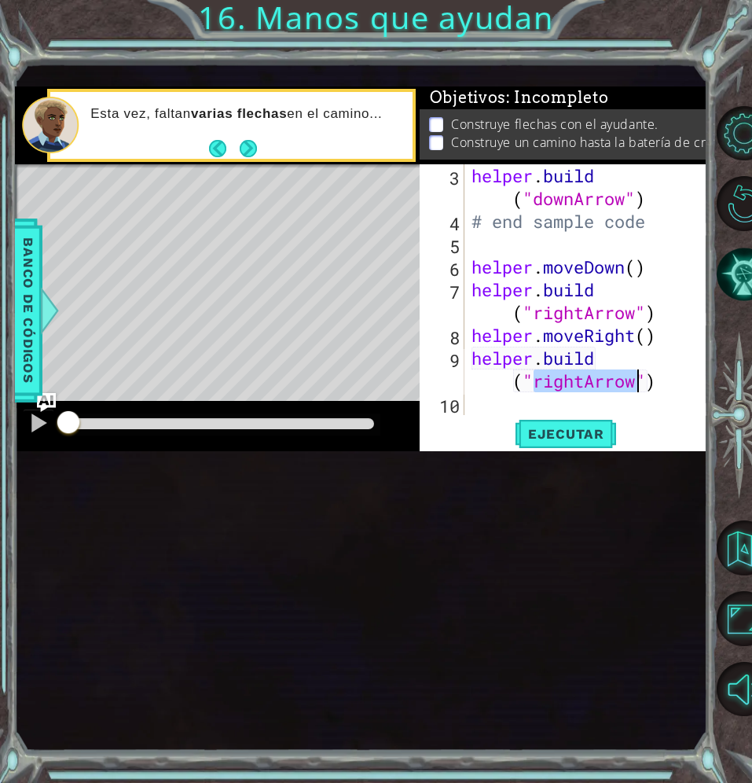
scroll to position [68, 0]
click at [473, 483] on div "helper . build ( "downArrow" ) # end sample code helper . moveDown ( ) helper .…" at bounding box center [581, 323] width 226 height 319
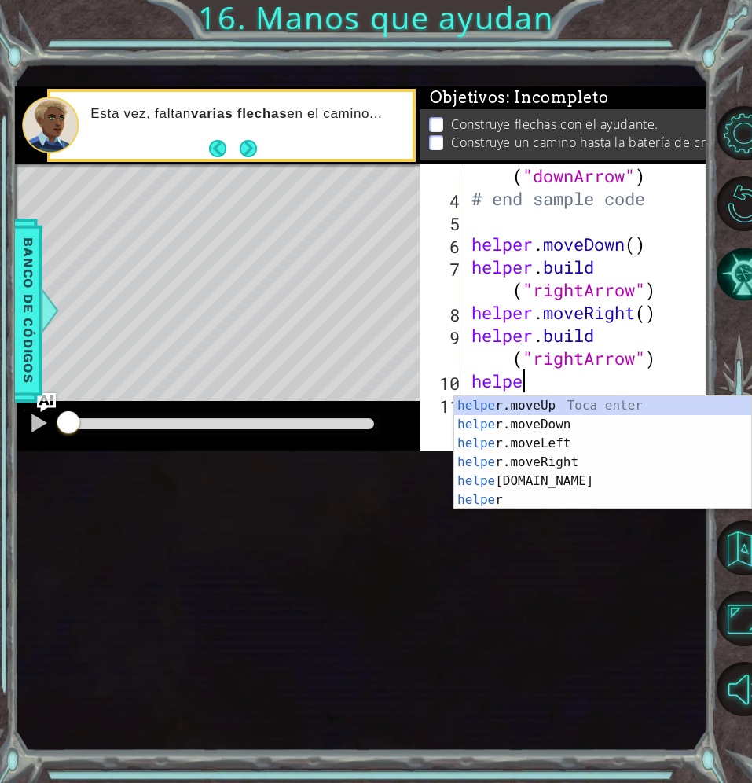
scroll to position [0, 2]
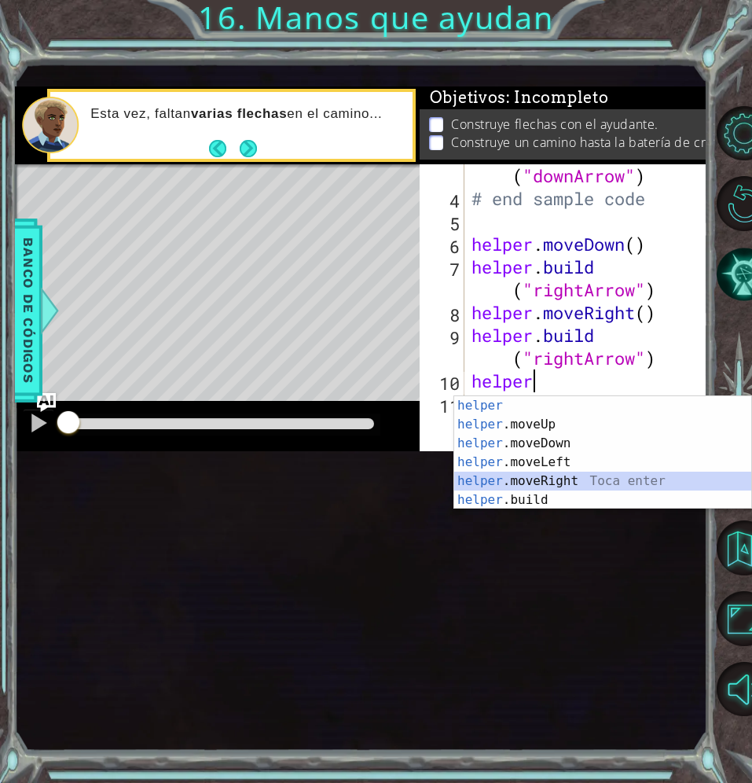
click at [604, 476] on div "helper Toca enter helper .moveUp Toca enter helper .moveDown Toca enter helper …" at bounding box center [602, 471] width 297 height 151
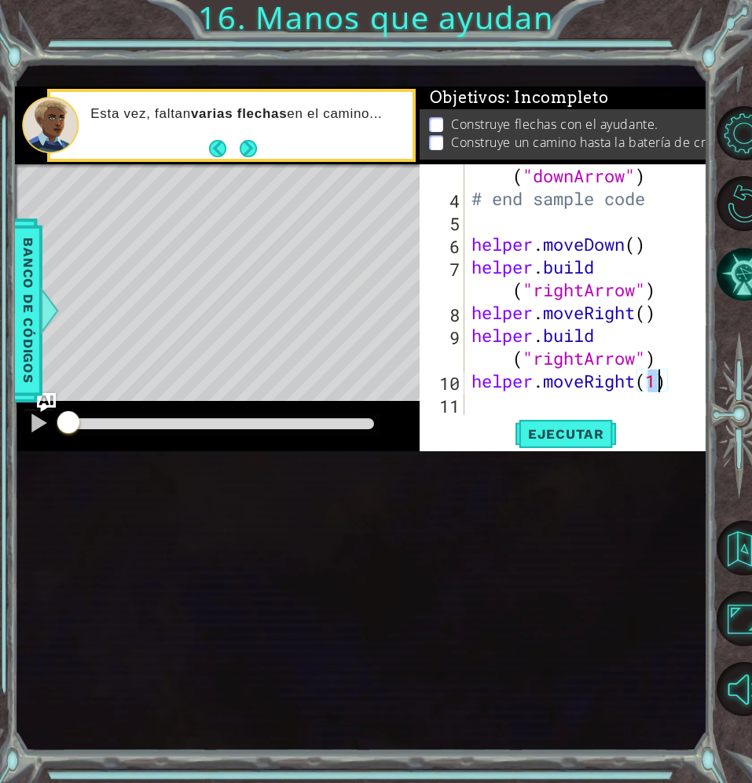
type textarea "helper.moveRight()"
click at [587, 461] on div "helper . build ( "downArrow" ) # end sample code helper . moveDown ( ) helper .…" at bounding box center [581, 300] width 226 height 319
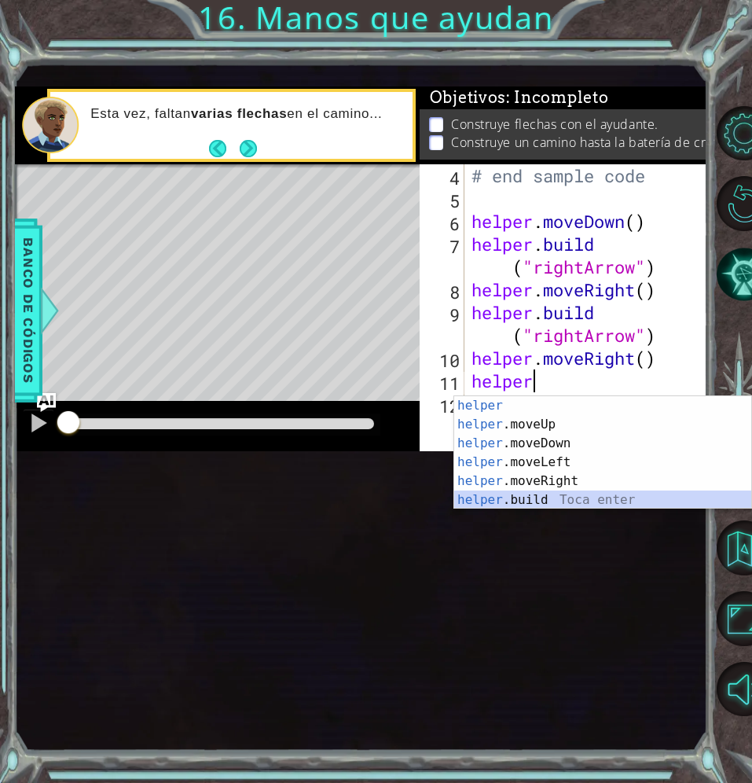
click at [578, 492] on div "helper Toca enter helper .moveUp Toca enter helper .moveDown Toca enter helper …" at bounding box center [602, 471] width 297 height 151
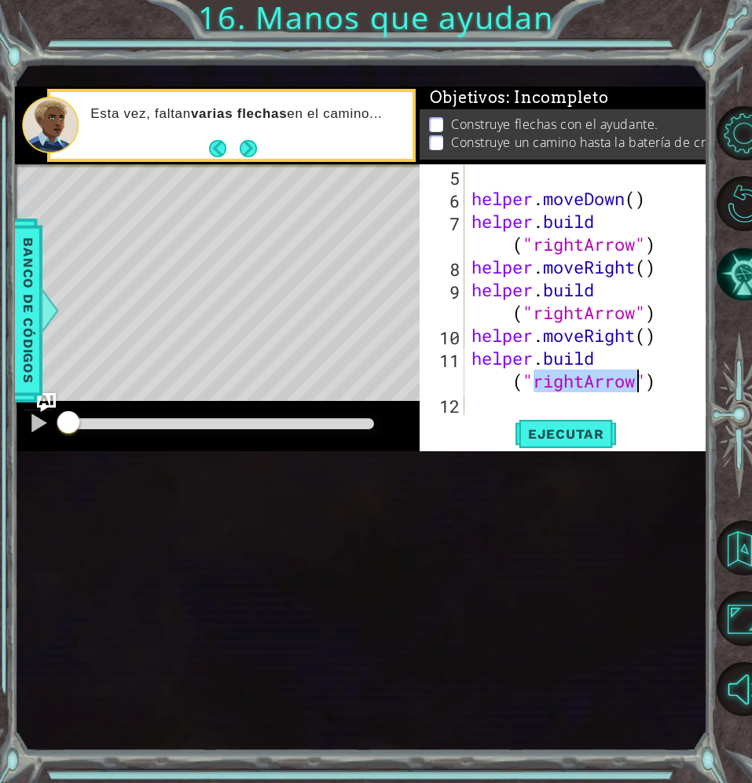
scroll to position [137, 0]
type textarea "[DOMAIN_NAME]("")"
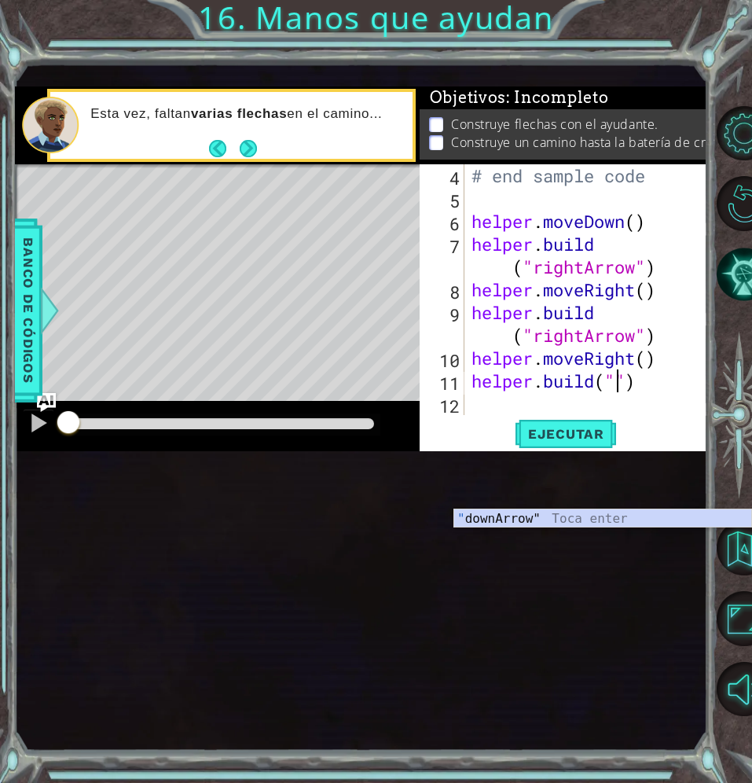
click at [548, 461] on div "# end sample code helper . moveDown ( ) helper . build ( "rightArrow" ) helper …" at bounding box center [581, 312] width 226 height 296
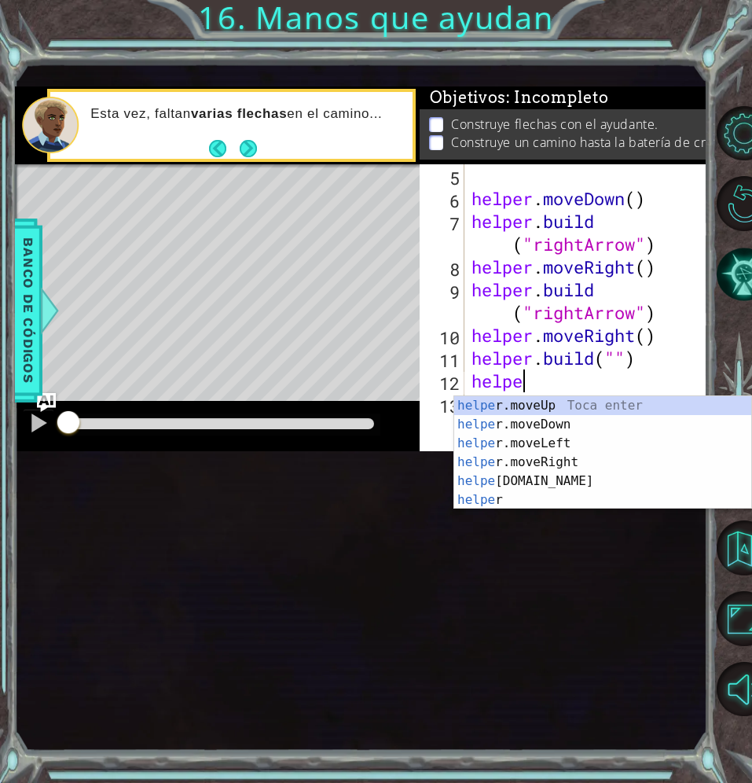
scroll to position [0, 2]
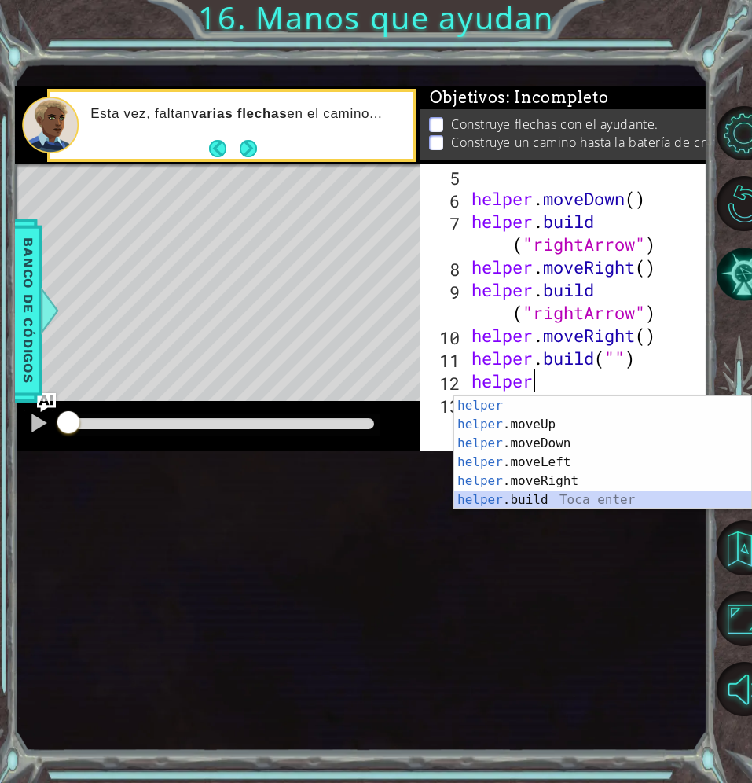
click at [526, 500] on div "helper Toca enter helper .moveUp Toca enter helper .moveDown Toca enter helper …" at bounding box center [602, 471] width 297 height 151
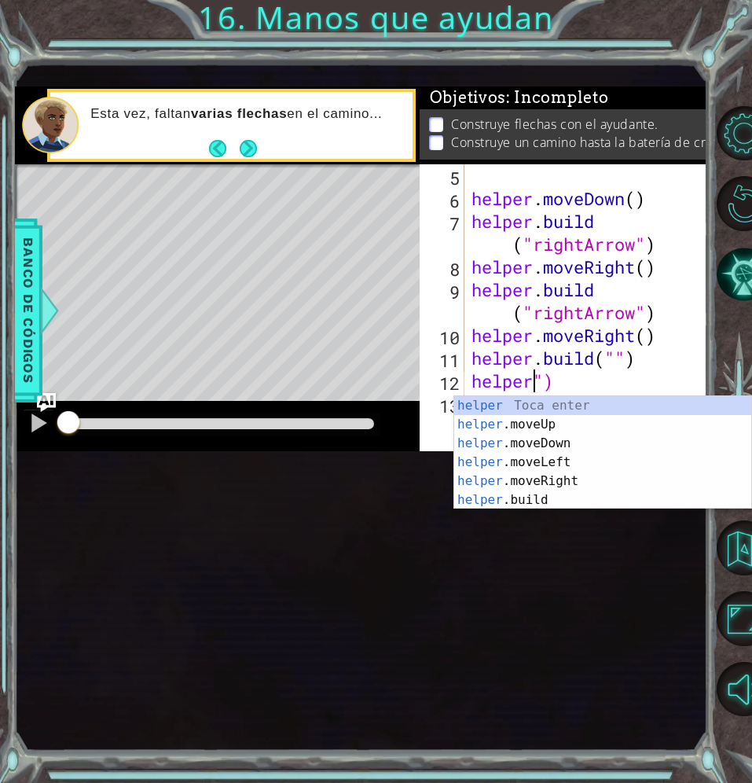
scroll to position [0, 0]
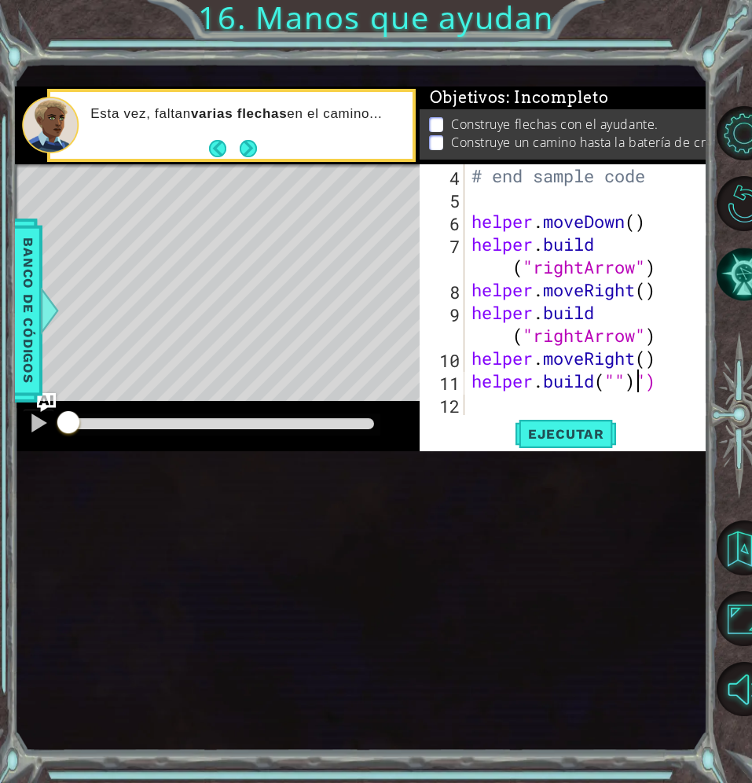
type textarea "[DOMAIN_NAME](")"
click at [623, 461] on div "# end sample code helper . moveDown ( ) helper . build ( "rightArrow" ) helper …" at bounding box center [581, 312] width 226 height 296
click at [630, 461] on div "# end sample code helper . moveDown ( ) helper . build ( "rightArrow" ) helper …" at bounding box center [581, 312] width 226 height 296
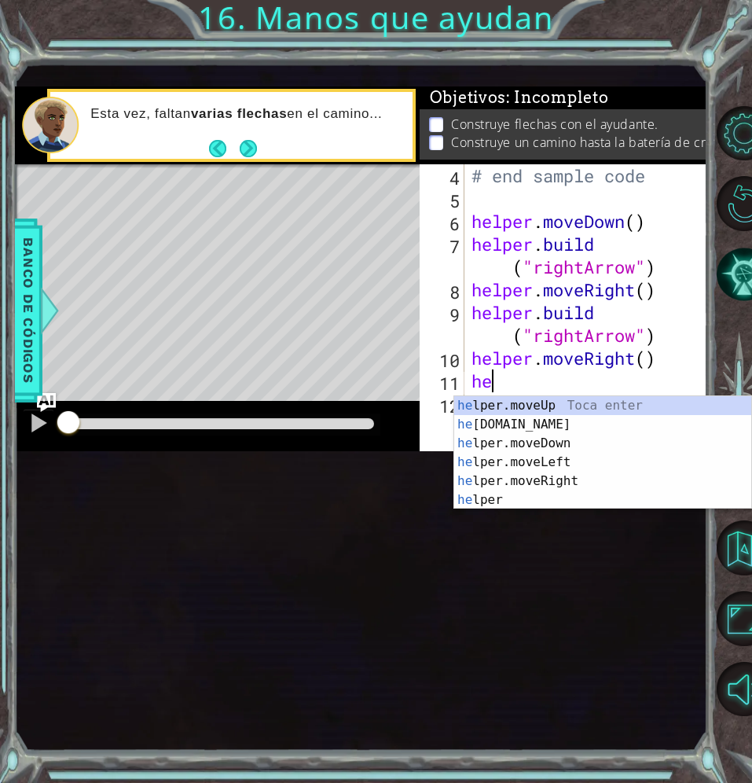
type textarea "h"
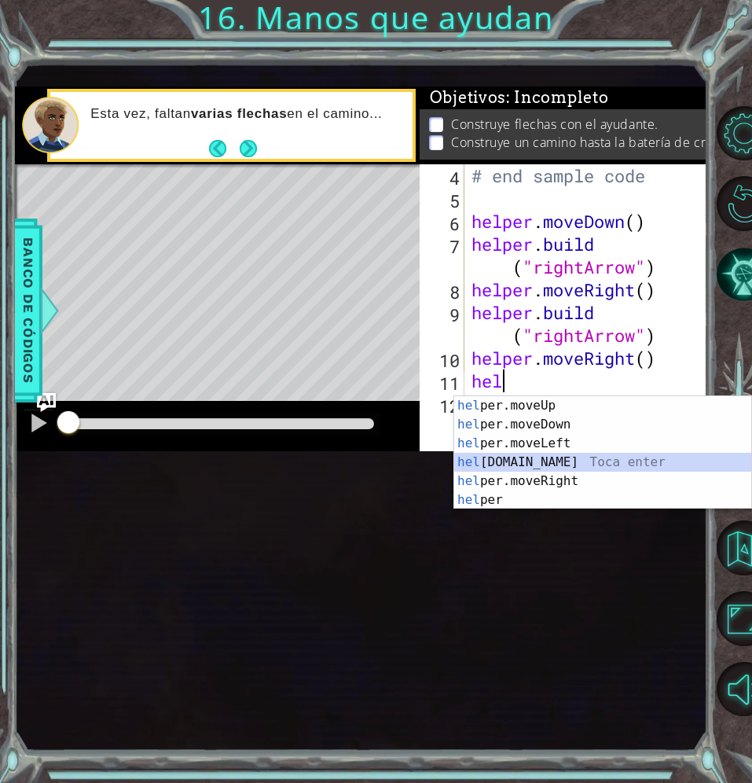
click at [582, 459] on div "hel per.moveUp Toca enter hel per.moveDown Toca enter hel per.moveLeft Toca ent…" at bounding box center [602, 471] width 297 height 151
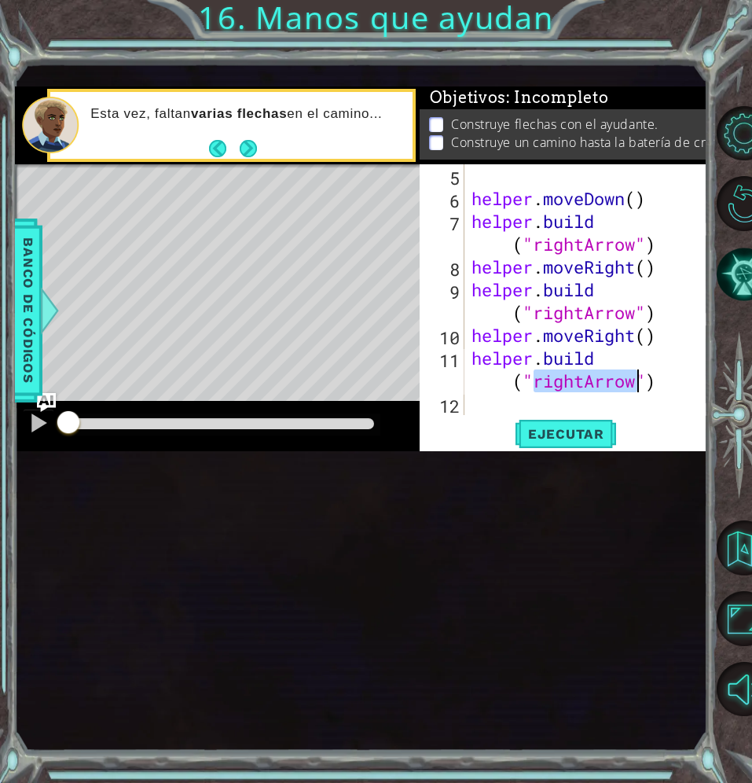
click at [632, 415] on div "helper . moveDown ( ) helper . build ( "rightArrow" ) helper . moveRight ( ) he…" at bounding box center [577, 289] width 218 height 251
click at [637, 461] on div "helper . moveDown ( ) helper . build ( "rightArrow" ) helper . moveRight ( ) he…" at bounding box center [581, 312] width 226 height 296
type textarea "[DOMAIN_NAME]("upArrow")"
click at [612, 442] on span "Ejecutar" at bounding box center [566, 434] width 108 height 16
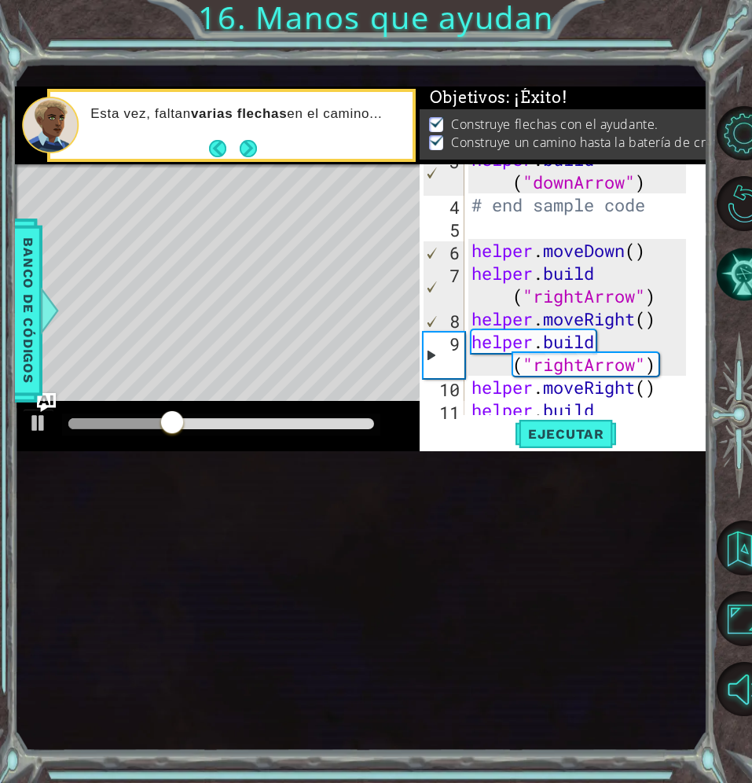
scroll to position [137, 0]
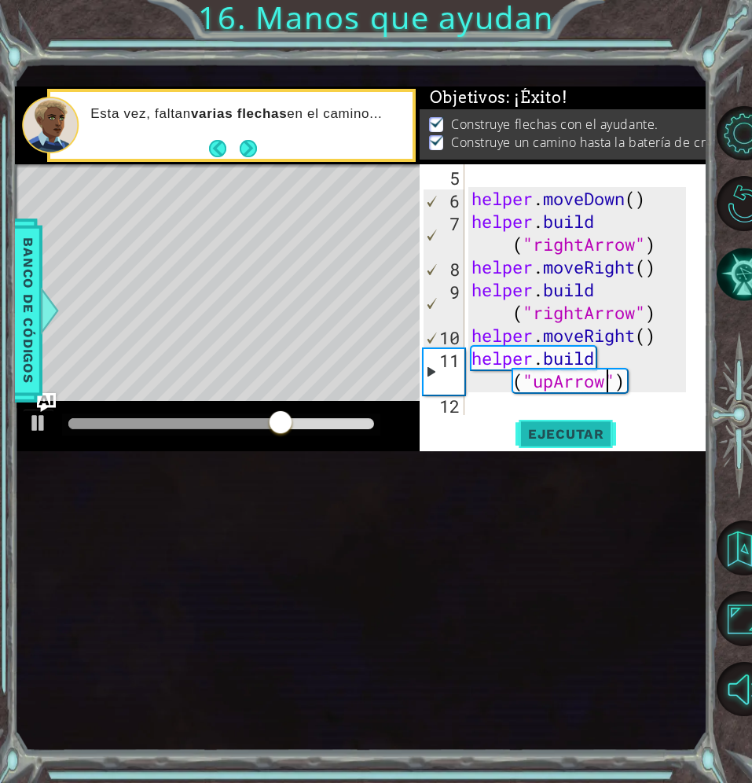
click at [555, 449] on button "Ejecutar" at bounding box center [566, 434] width 108 height 29
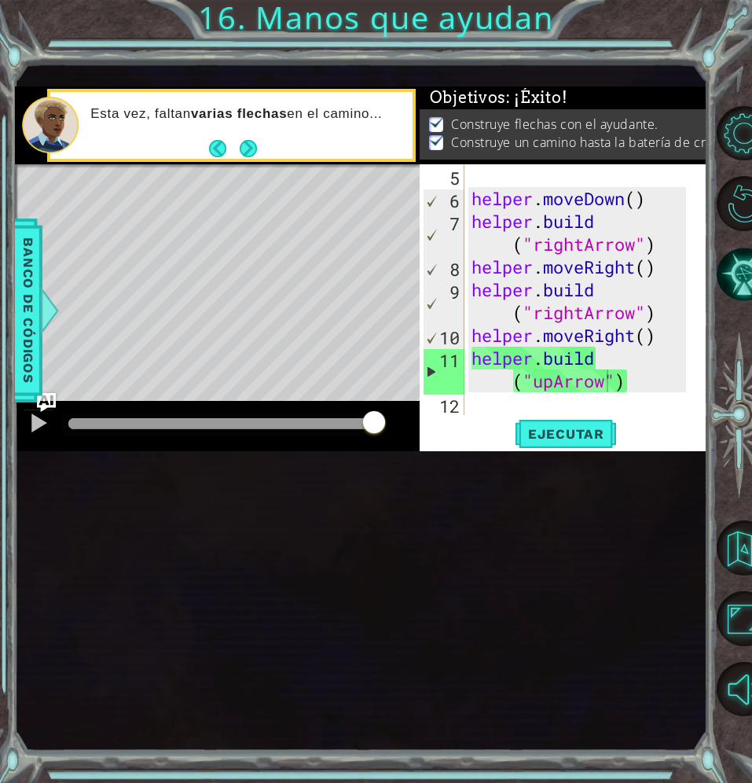
drag, startPoint x: 134, startPoint y: 563, endPoint x: 435, endPoint y: 567, distance: 301.1
click at [435, 452] on div "1 ההההההההההההההההההההההההההההההההההההההההההההההההההההההההההההההההההההההההההההה…" at bounding box center [361, 268] width 692 height 365
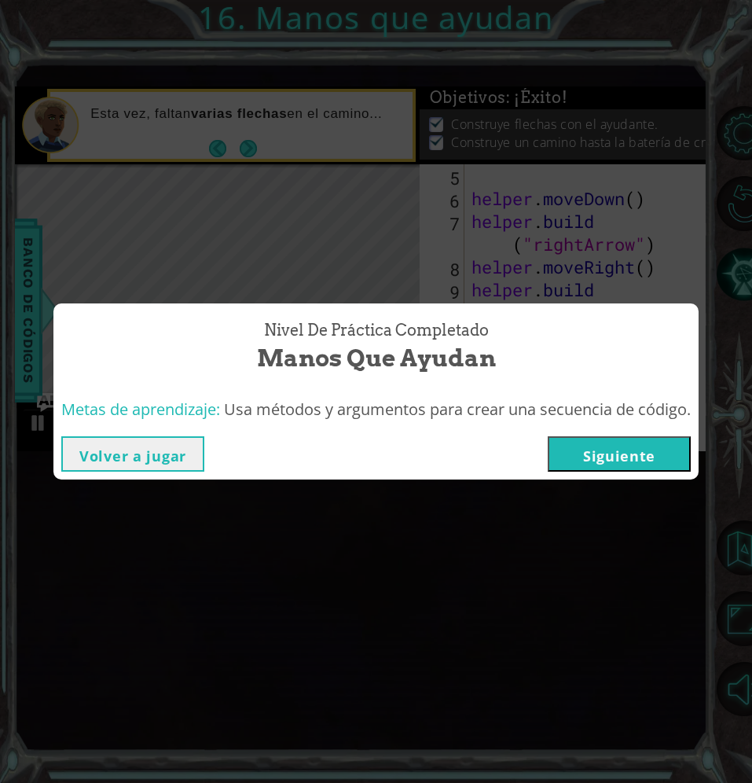
click at [595, 440] on button "Siguiente" at bounding box center [619, 453] width 143 height 35
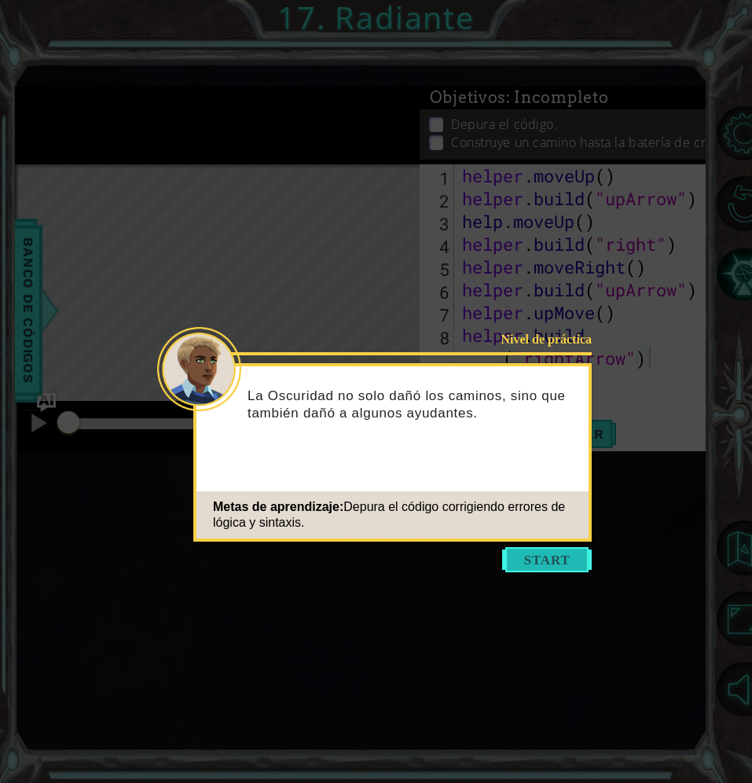
click at [569, 554] on button "Start" at bounding box center [547, 559] width 90 height 25
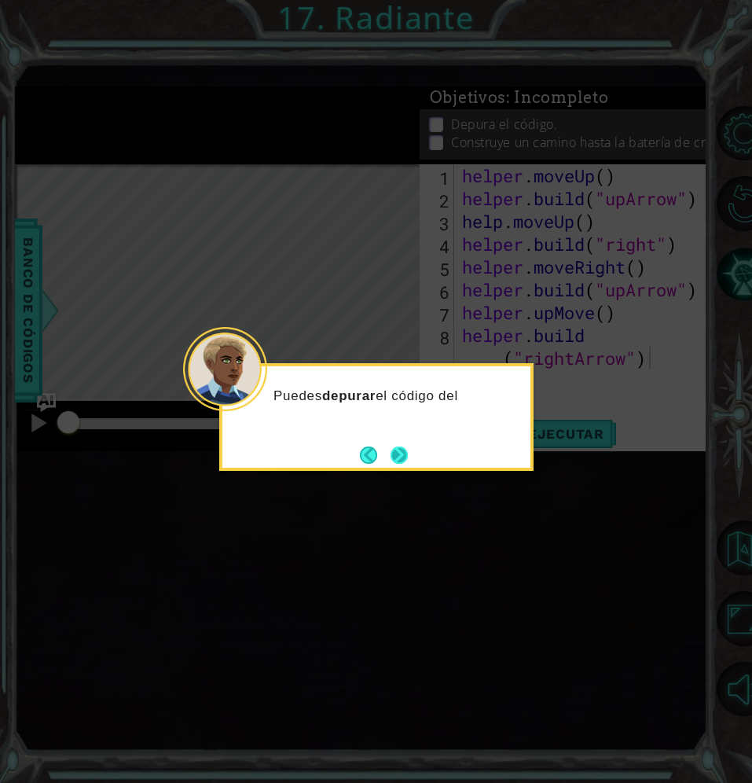
click at [408, 462] on button "Next" at bounding box center [399, 454] width 17 height 17
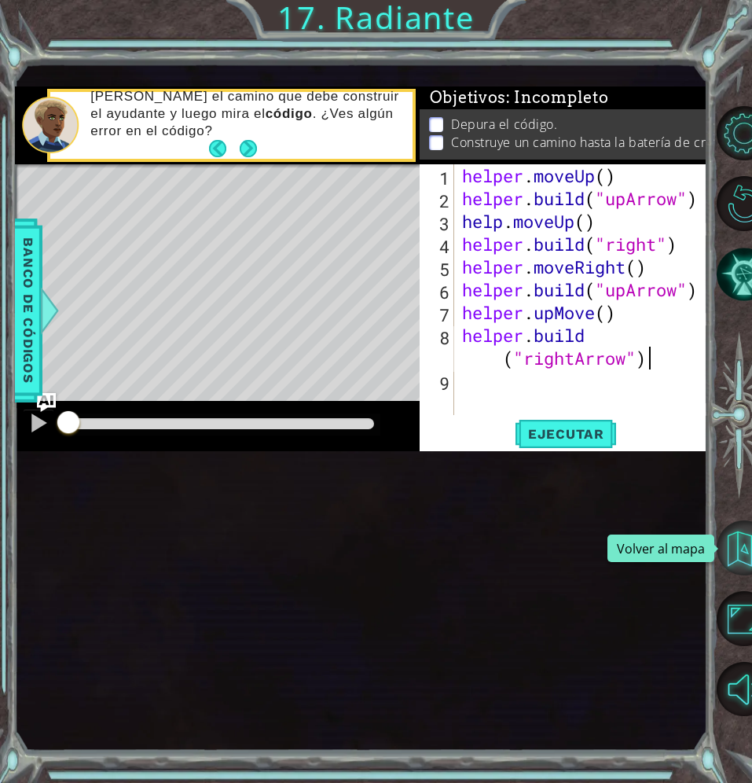
click at [736, 550] on button "Volver al mapa" at bounding box center [744, 547] width 55 height 55
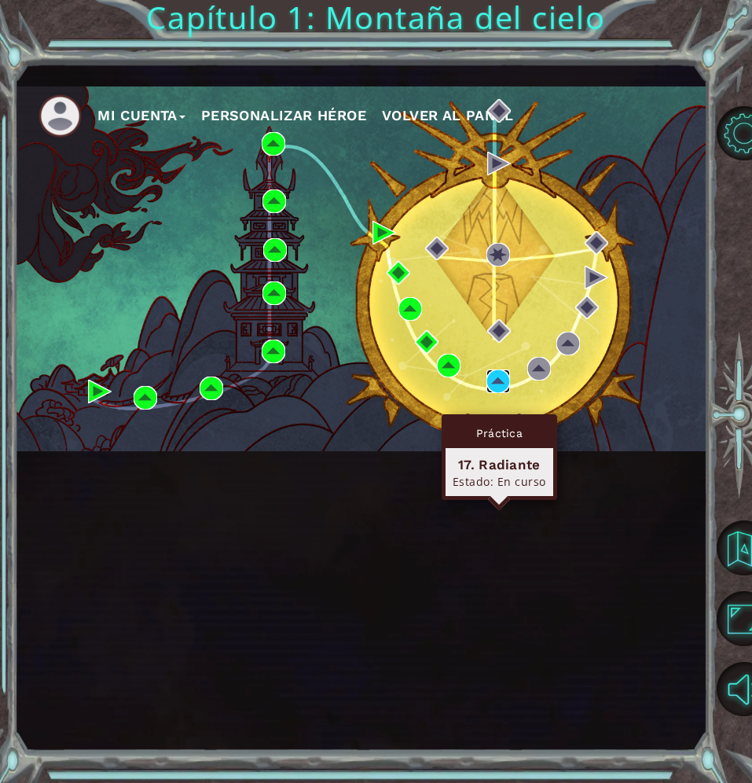
click at [501, 393] on img at bounding box center [499, 381] width 24 height 24
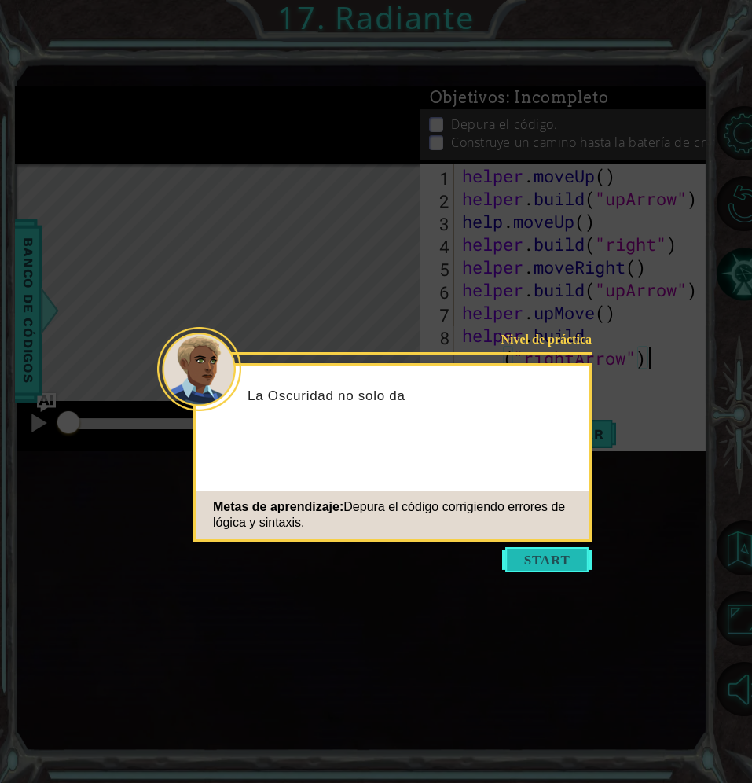
click at [516, 558] on button "Start" at bounding box center [547, 559] width 90 height 25
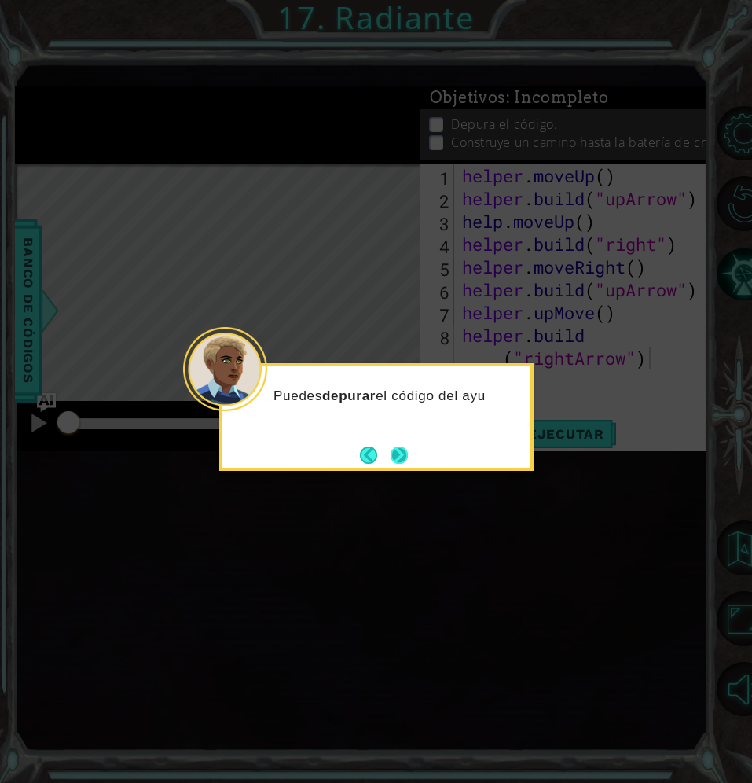
click at [406, 455] on button "Next" at bounding box center [399, 454] width 17 height 17
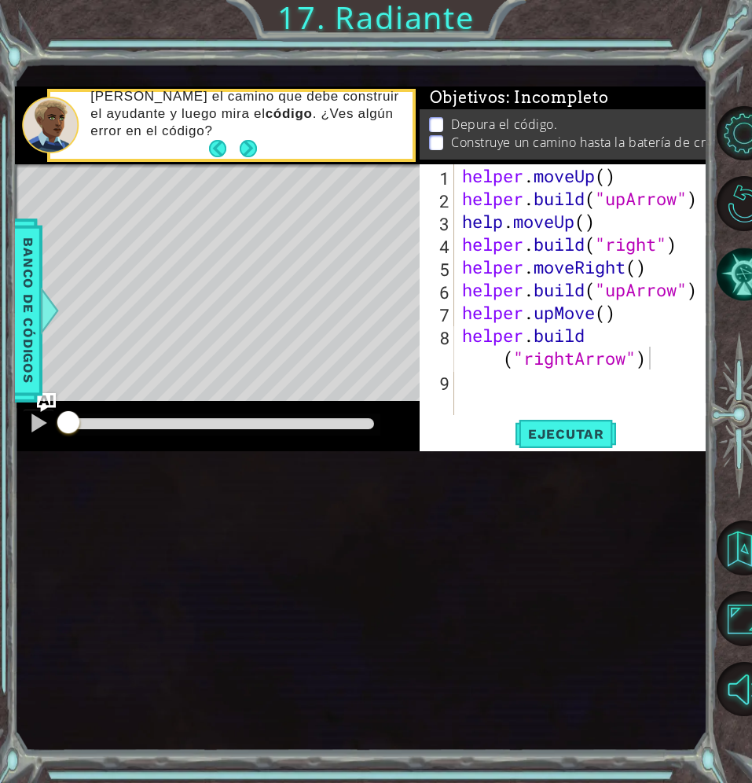
click at [455, 307] on div "[DOMAIN_NAME]("rightArrow") 1 2 3 4 5 6 7 8 9 helper . moveUp ( ) helper . buil…" at bounding box center [562, 289] width 285 height 251
click at [465, 304] on div "helper . moveUp ( ) helper . build ( "upArrow" ) help . moveUp ( ) helper . bui…" at bounding box center [585, 312] width 253 height 296
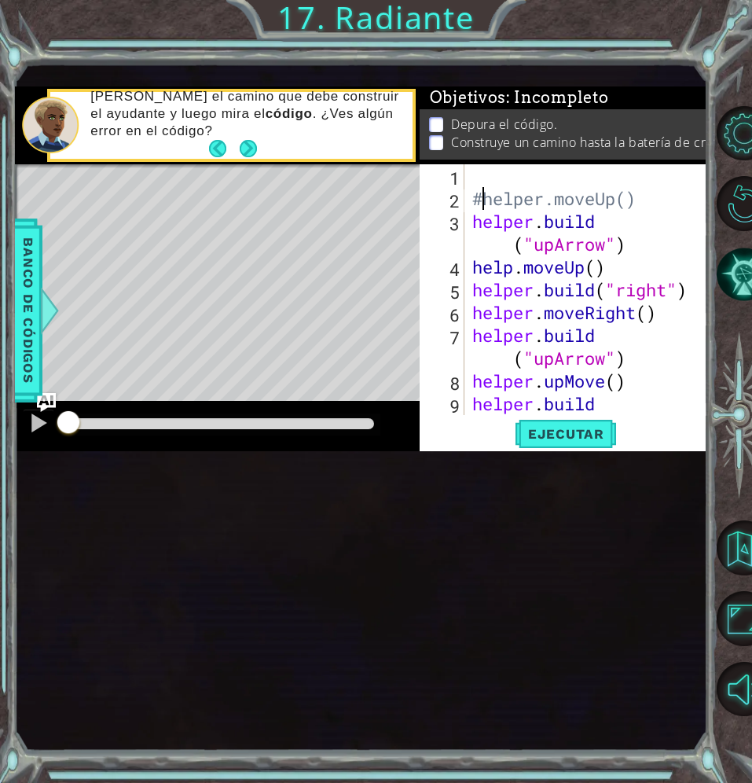
type textarea "helper.moveUp()"
click at [491, 325] on div "helper . moveUp ( ) helper . build ( "upArrow" ) help . moveUp ( ) helper . bui…" at bounding box center [581, 323] width 225 height 319
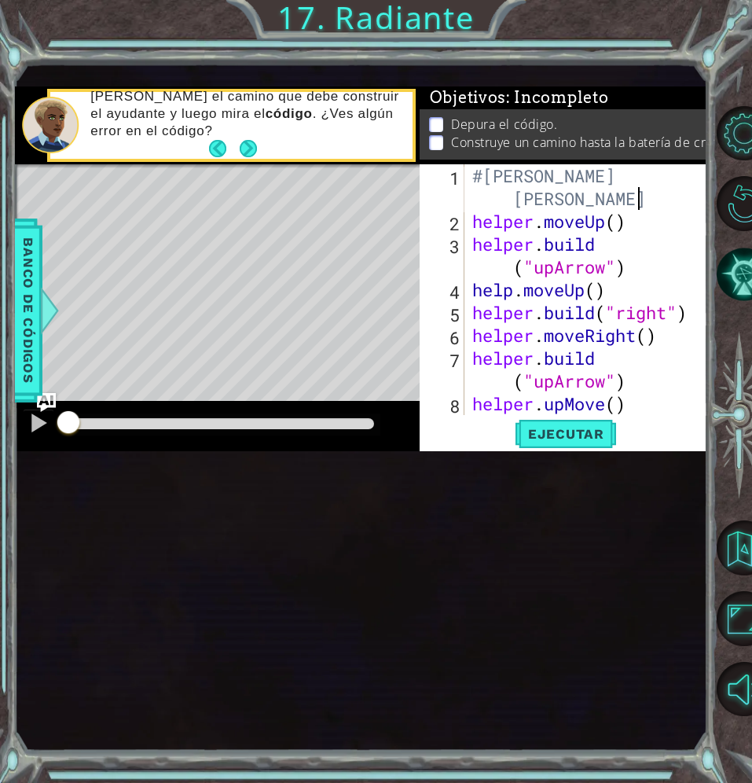
scroll to position [0, 13]
click at [548, 442] on span "Ejecutar" at bounding box center [566, 434] width 108 height 16
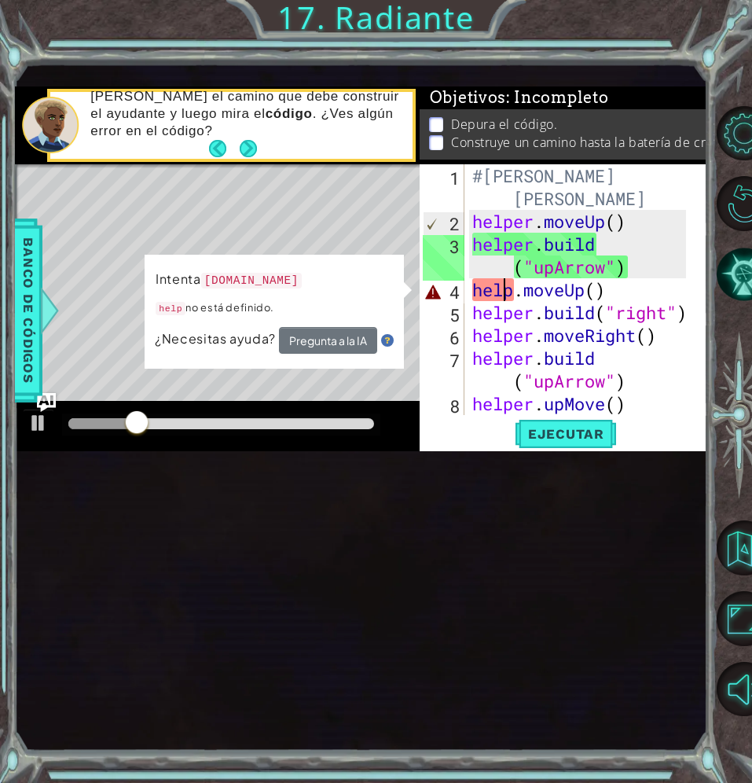
click at [499, 427] on div "#Aislyn [PERSON_NAME] [PERSON_NAME] helper . moveUp ( ) helper . build ( "upArr…" at bounding box center [581, 335] width 225 height 342
click at [609, 424] on div "#Aislyn [PERSON_NAME] [PERSON_NAME] helper . moveUp ( ) helper . build ( "upArr…" at bounding box center [581, 335] width 225 height 342
click at [453, 449] on div "Ejecutar" at bounding box center [566, 434] width 288 height 29
click at [616, 433] on div "#Aislyn [PERSON_NAME] [PERSON_NAME] helper . moveUp ( ) helper . build ( "upArr…" at bounding box center [581, 335] width 225 height 342
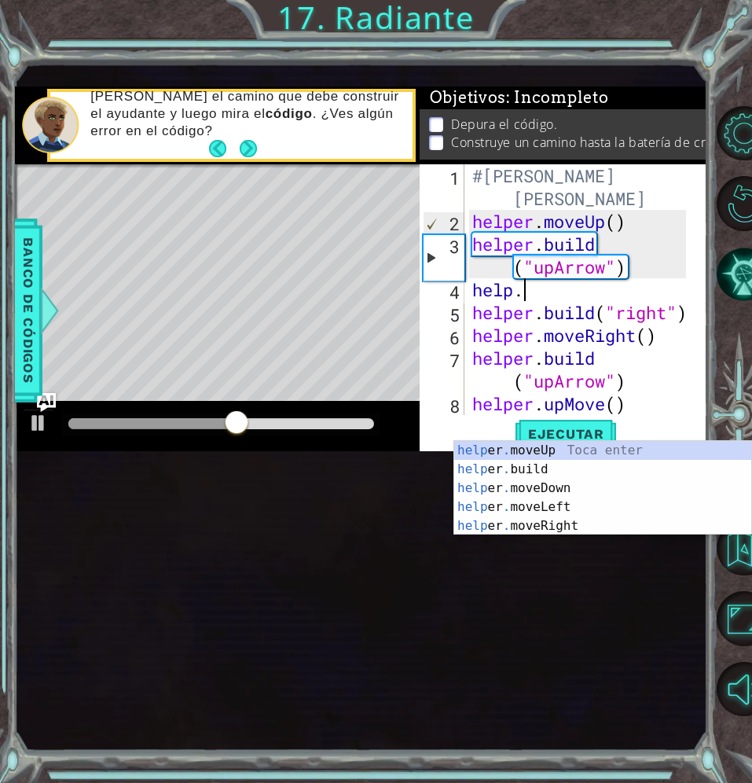
scroll to position [0, 2]
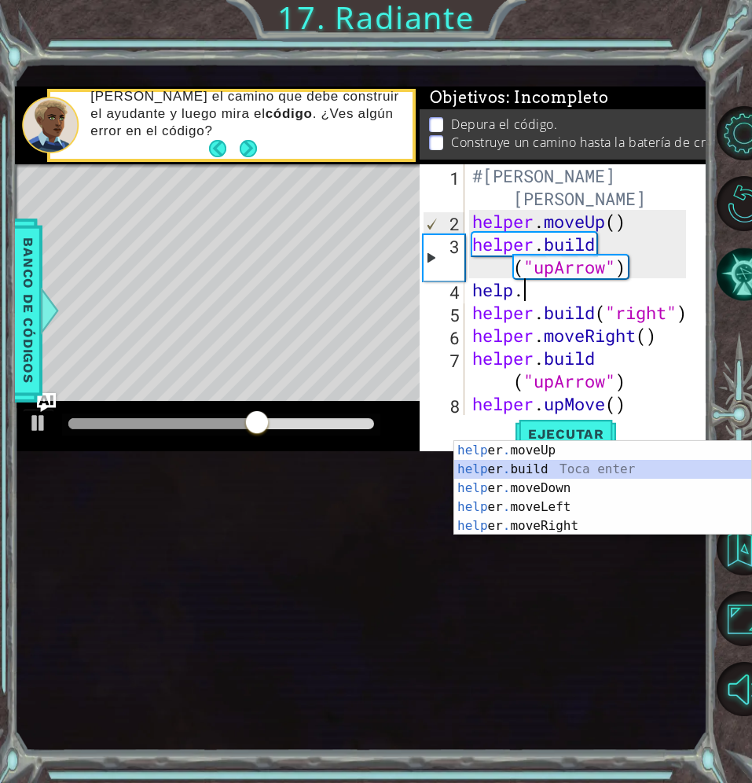
click at [653, 465] on div "help er . moveUp Toca enter help er . build Toca enter help er . moveDown Toca …" at bounding box center [602, 507] width 297 height 132
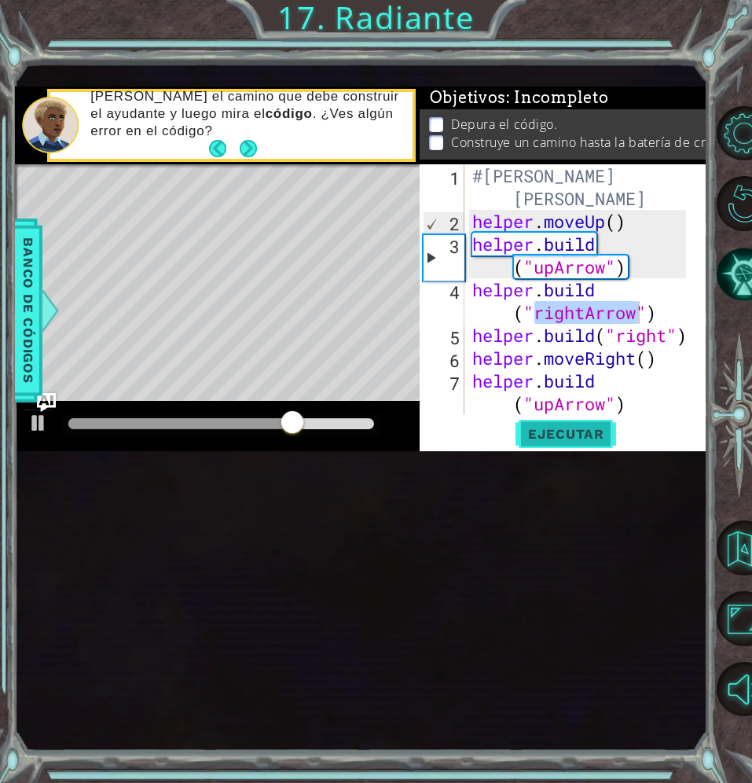
click at [586, 442] on span "Ejecutar" at bounding box center [566, 434] width 108 height 16
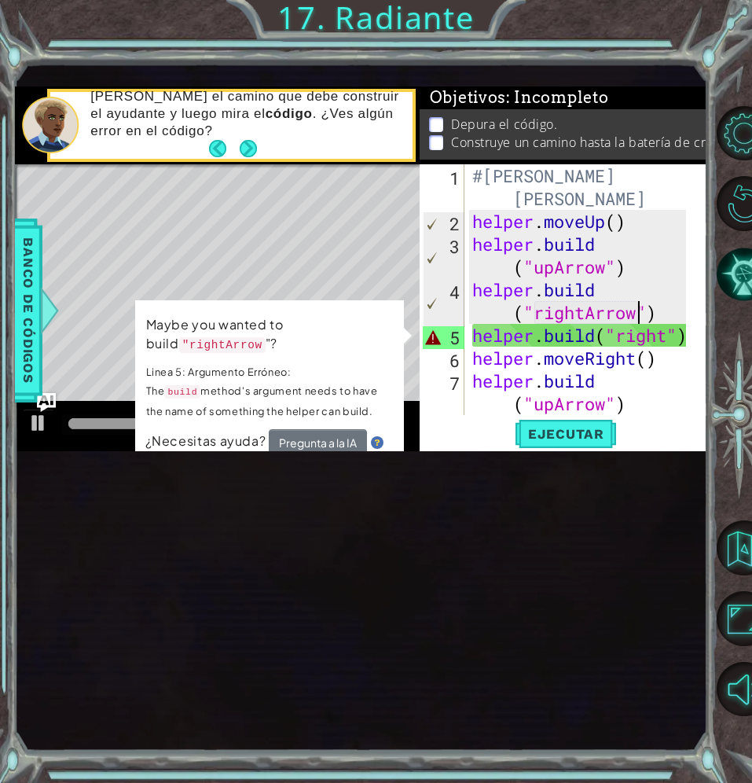
click at [617, 471] on div "#Aislyn [PERSON_NAME] [PERSON_NAME] helper . moveUp ( ) helper . build ( "upArr…" at bounding box center [581, 323] width 225 height 319
click at [678, 476] on div "#Aislyn [PERSON_NAME] [PERSON_NAME] helper . moveUp ( ) helper . build ( "upArr…" at bounding box center [581, 323] width 225 height 319
click at [670, 473] on div "#Aislyn [PERSON_NAME] [PERSON_NAME] helper . moveUp ( ) helper . build ( "upArr…" at bounding box center [581, 323] width 225 height 319
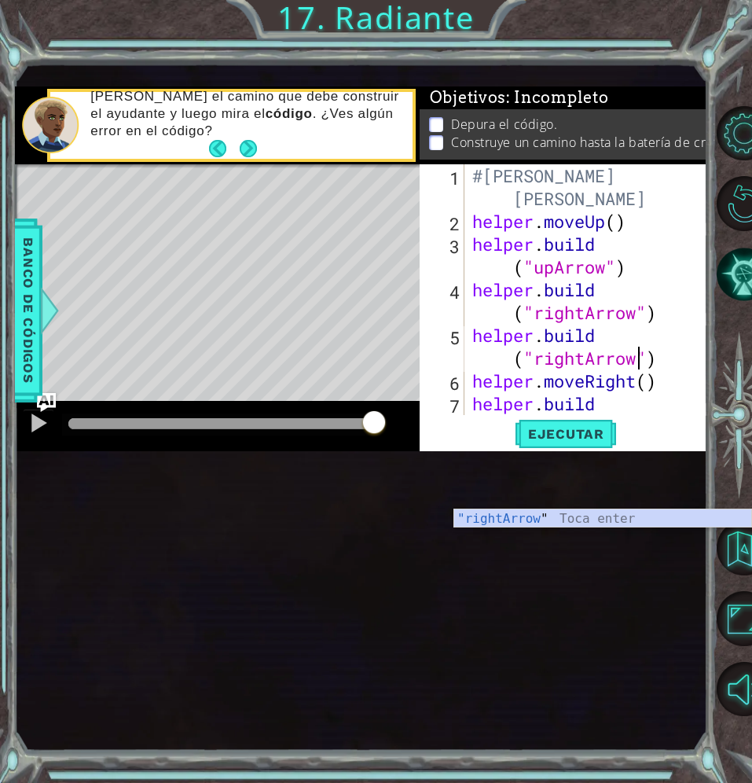
scroll to position [0, 11]
click at [571, 442] on span "Ejecutar" at bounding box center [566, 434] width 108 height 16
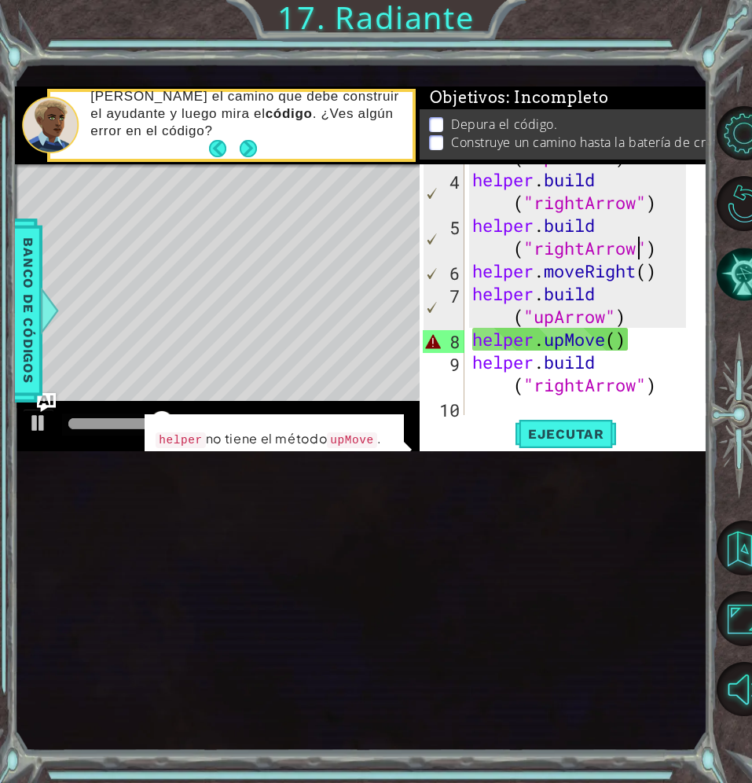
scroll to position [114, 0]
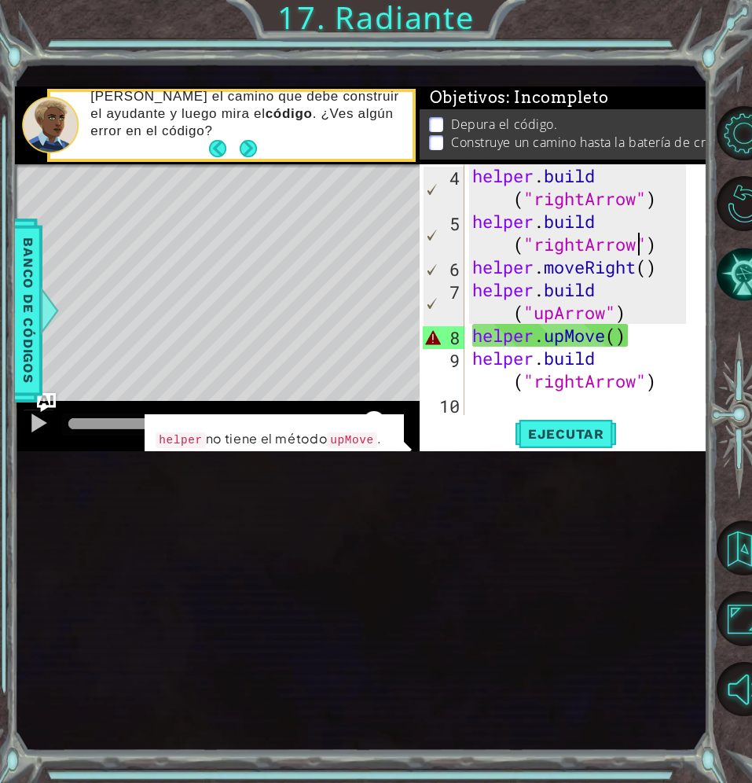
click at [633, 477] on div "helper . build ( "rightArrow" ) helper . build ( "rightArrow" ) helper . moveRi…" at bounding box center [581, 323] width 225 height 319
click at [656, 476] on div "helper . build ( "rightArrow" ) helper . build ( "rightArrow" ) helper . moveRi…" at bounding box center [581, 323] width 225 height 319
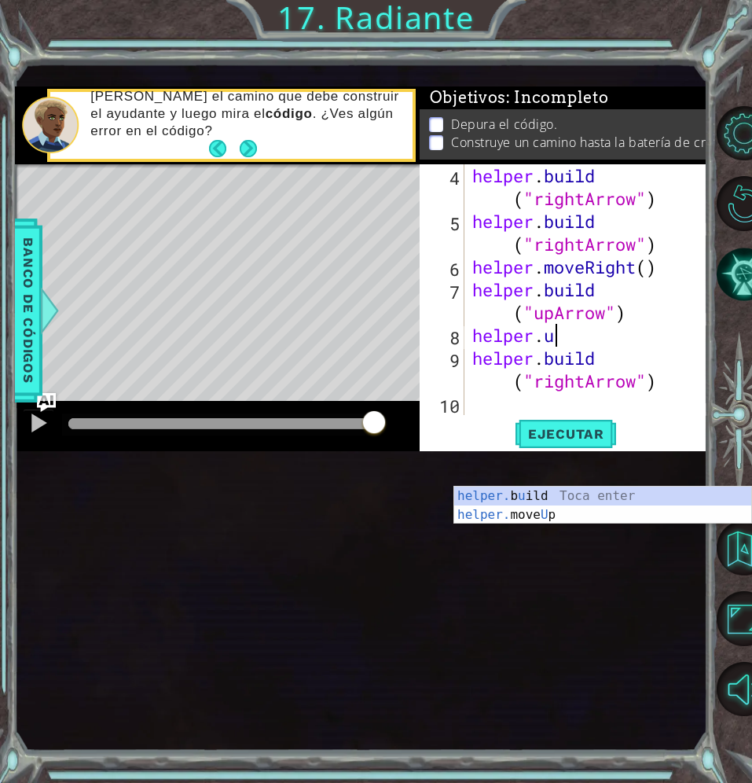
scroll to position [0, 2]
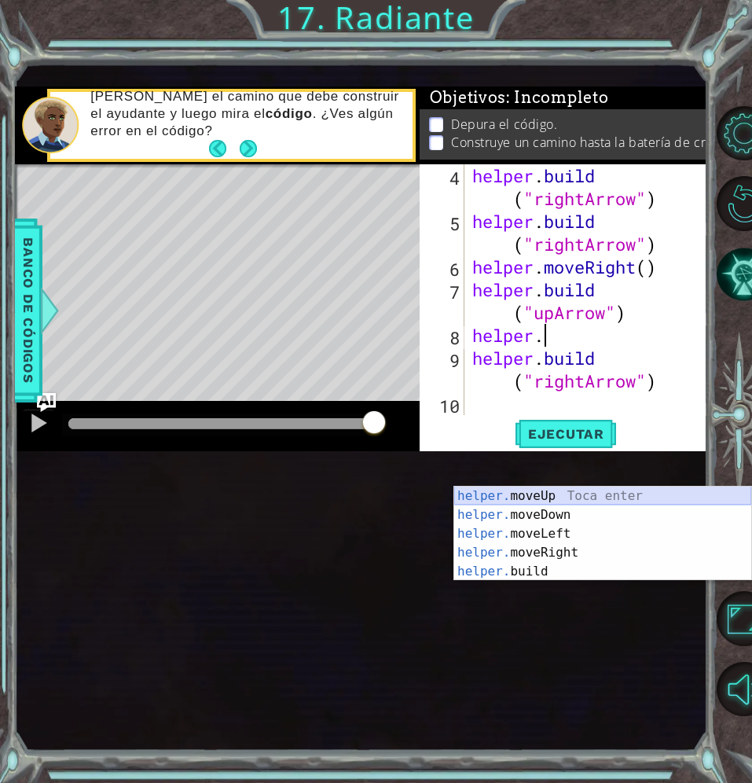
click at [604, 501] on div "helper. moveUp Toca enter helper. moveDown Toca enter helper. moveLeft Toca ent…" at bounding box center [602, 553] width 297 height 132
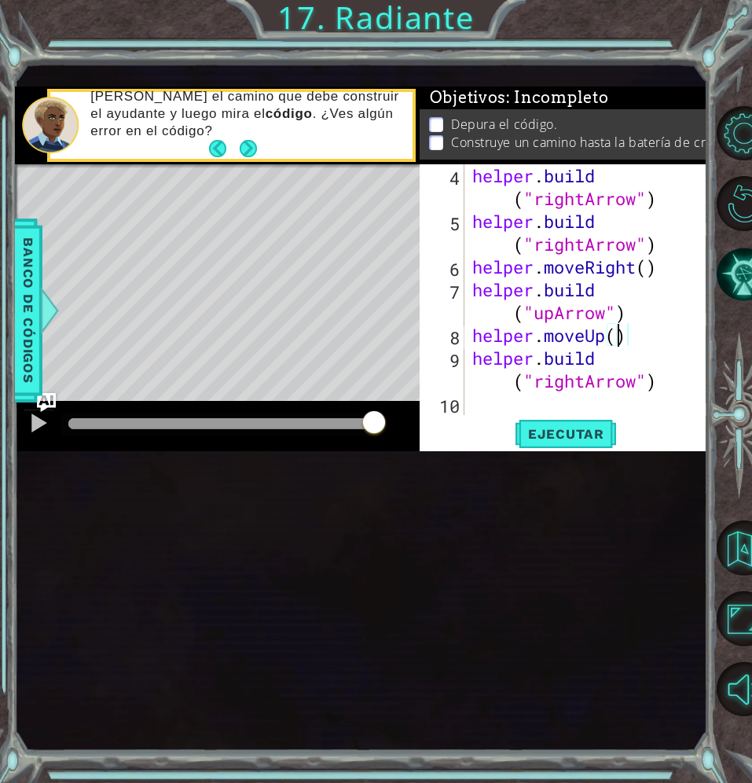
type textarea "helper.moveUp()"
click at [577, 442] on span "Ejecutar" at bounding box center [566, 434] width 108 height 16
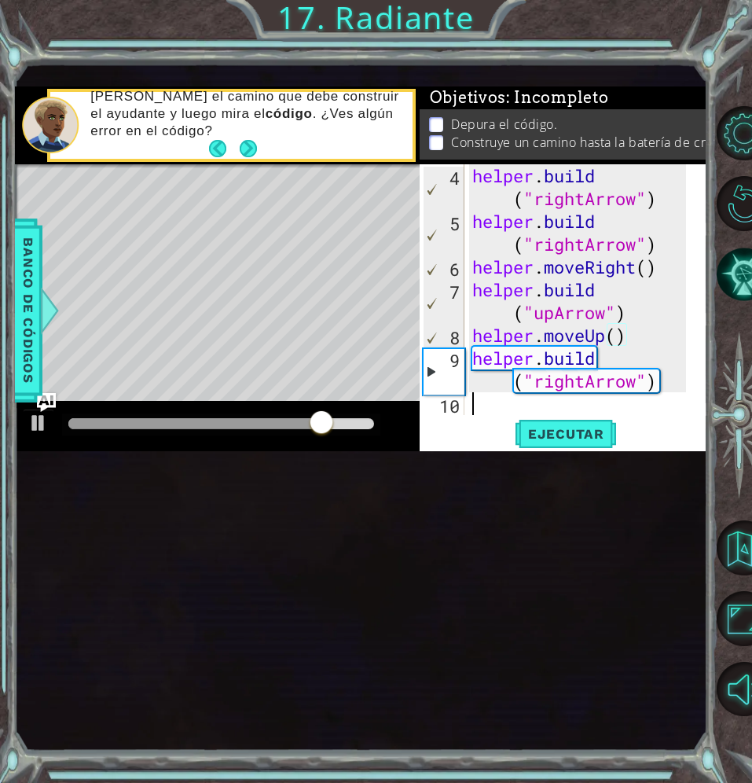
click at [494, 483] on div "helper . build ( "rightArrow" ) helper . build ( "rightArrow" ) helper . moveRi…" at bounding box center [581, 323] width 225 height 319
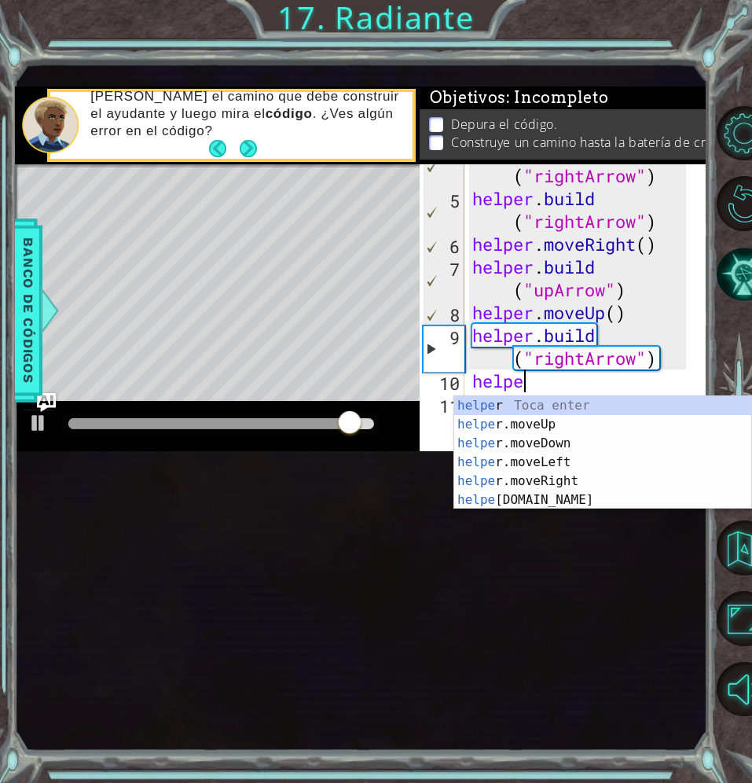
scroll to position [0, 1]
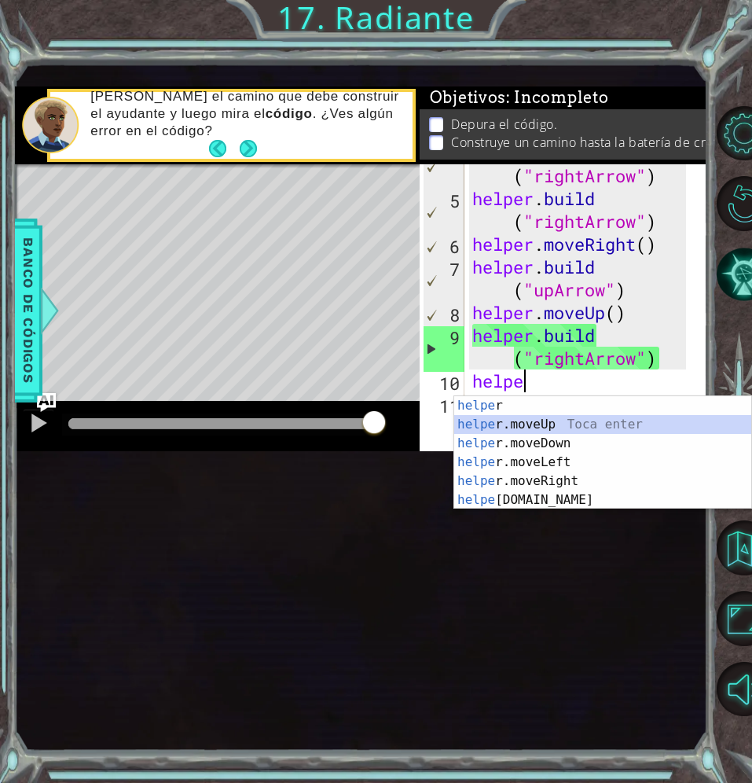
click at [491, 420] on div "helpe r Toca enter helpe r.moveUp Toca enter helpe r.moveDown Toca enter helpe …" at bounding box center [602, 471] width 297 height 151
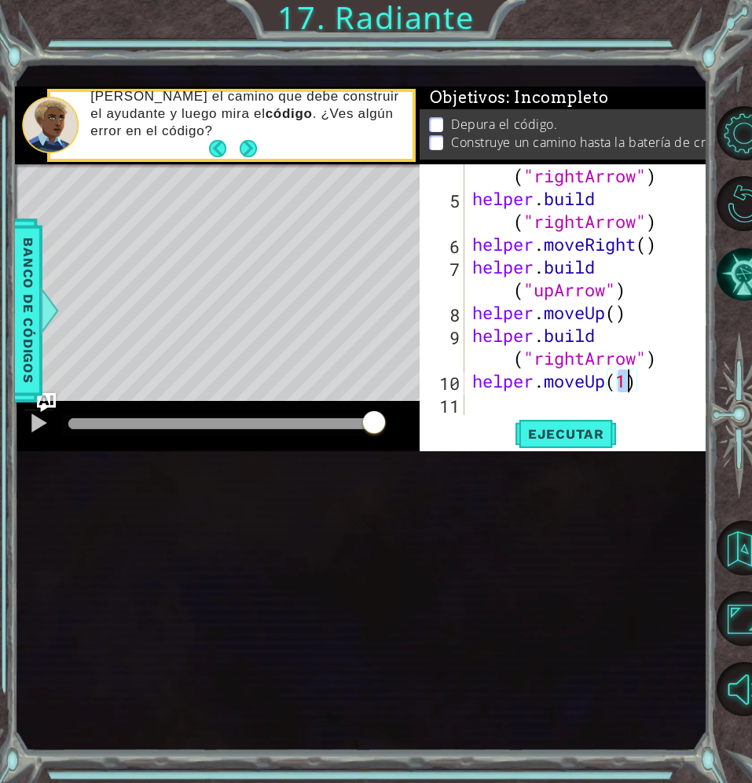
type textarea "helper.moveUp()"
click at [498, 461] on div "helper . build ( "rightArrow" ) helper . build ( "rightArrow" ) helper . moveRi…" at bounding box center [581, 300] width 225 height 319
click at [553, 442] on span "Ejecutar" at bounding box center [566, 434] width 108 height 16
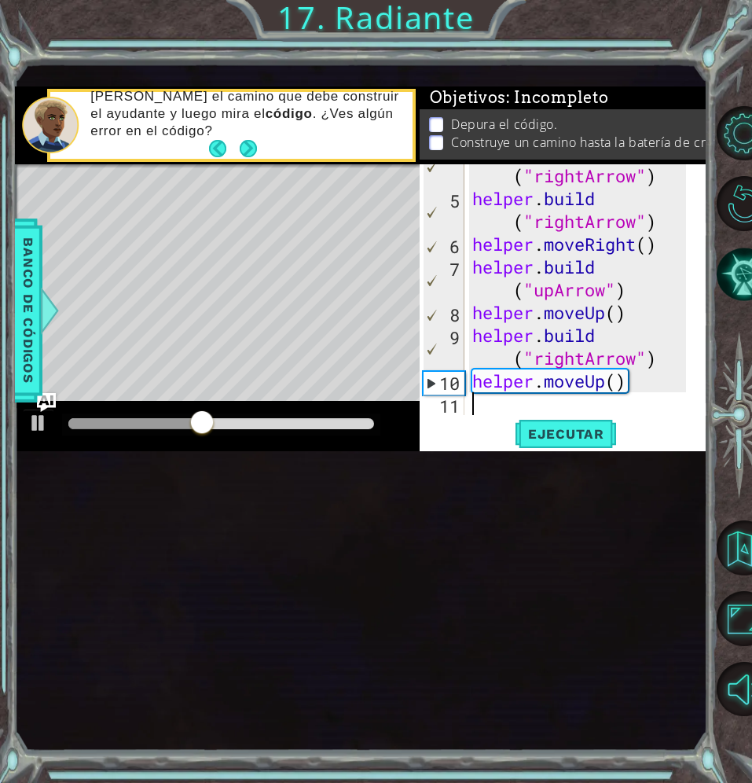
click at [649, 461] on div "helper . build ( "rightArrow" ) helper . build ( "rightArrow" ) helper . moveRi…" at bounding box center [581, 300] width 225 height 319
click at [645, 461] on div "helper . build ( "rightArrow" ) helper . build ( "rightArrow" ) helper . moveRi…" at bounding box center [581, 300] width 225 height 319
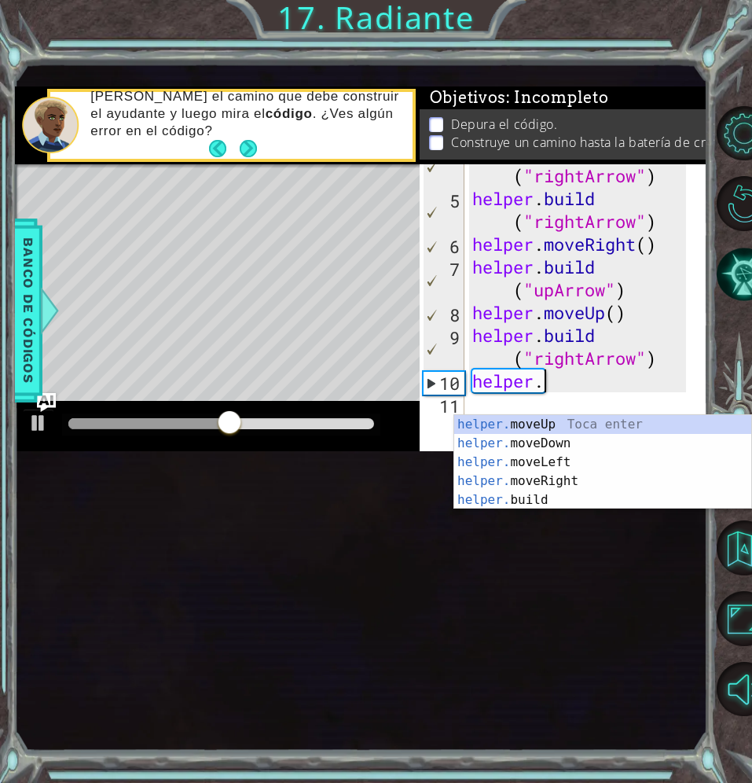
type textarea "h"
type textarea "[DOMAIN_NAME]("rightArrow")"
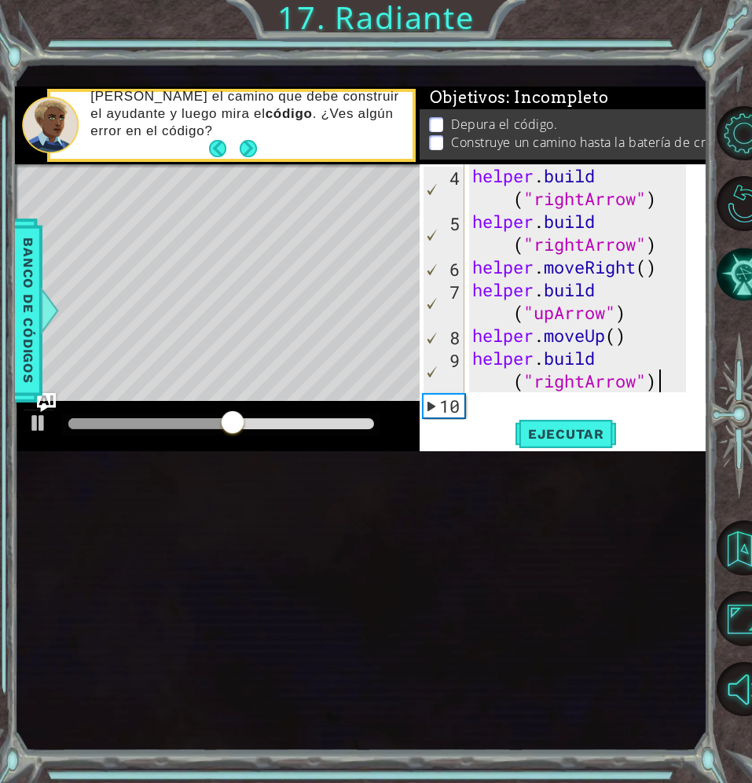
scroll to position [114, 0]
click at [737, 524] on button "Volver al mapa" at bounding box center [744, 547] width 55 height 55
